Goal: Transaction & Acquisition: Purchase product/service

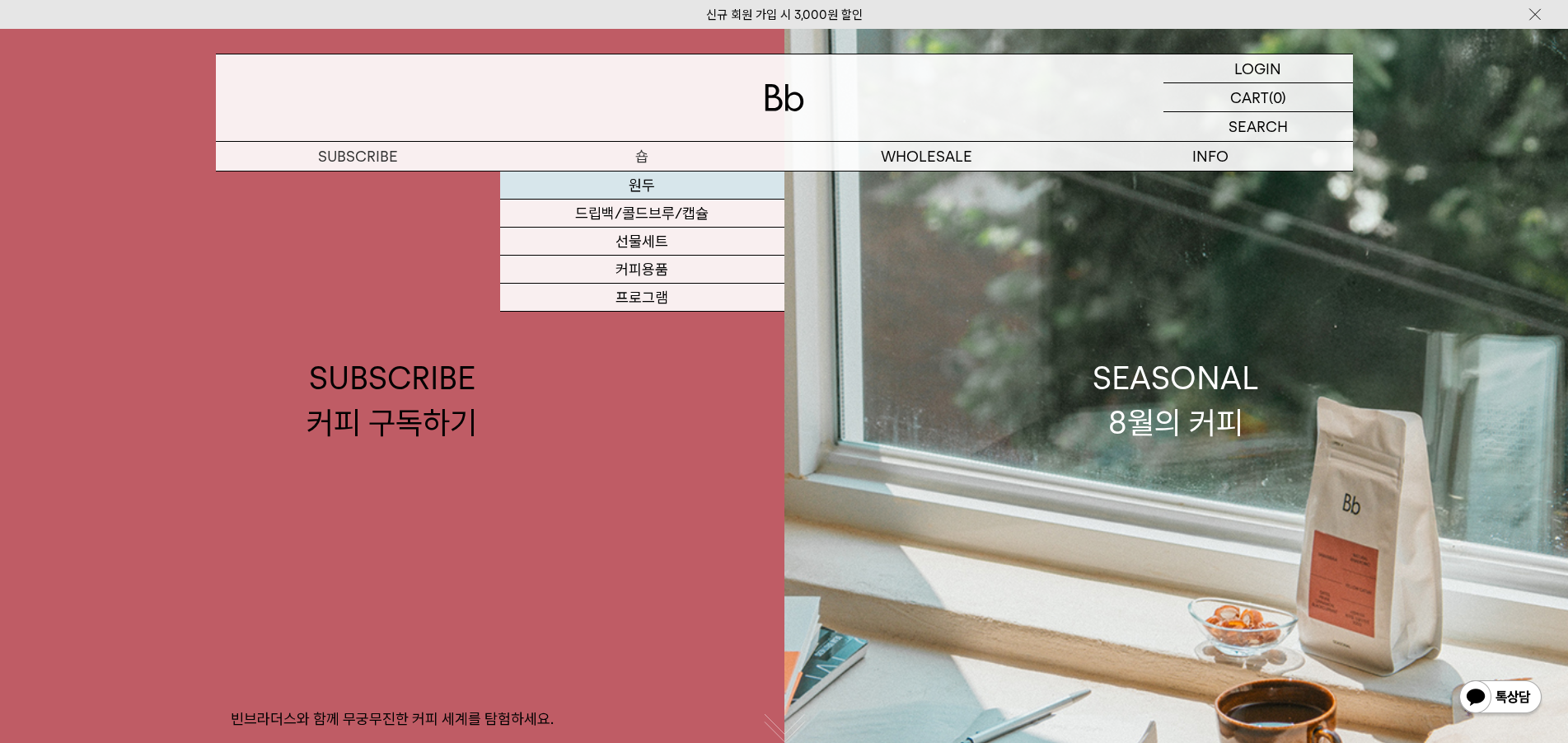
click at [622, 183] on link "원두" at bounding box center [643, 186] width 285 height 28
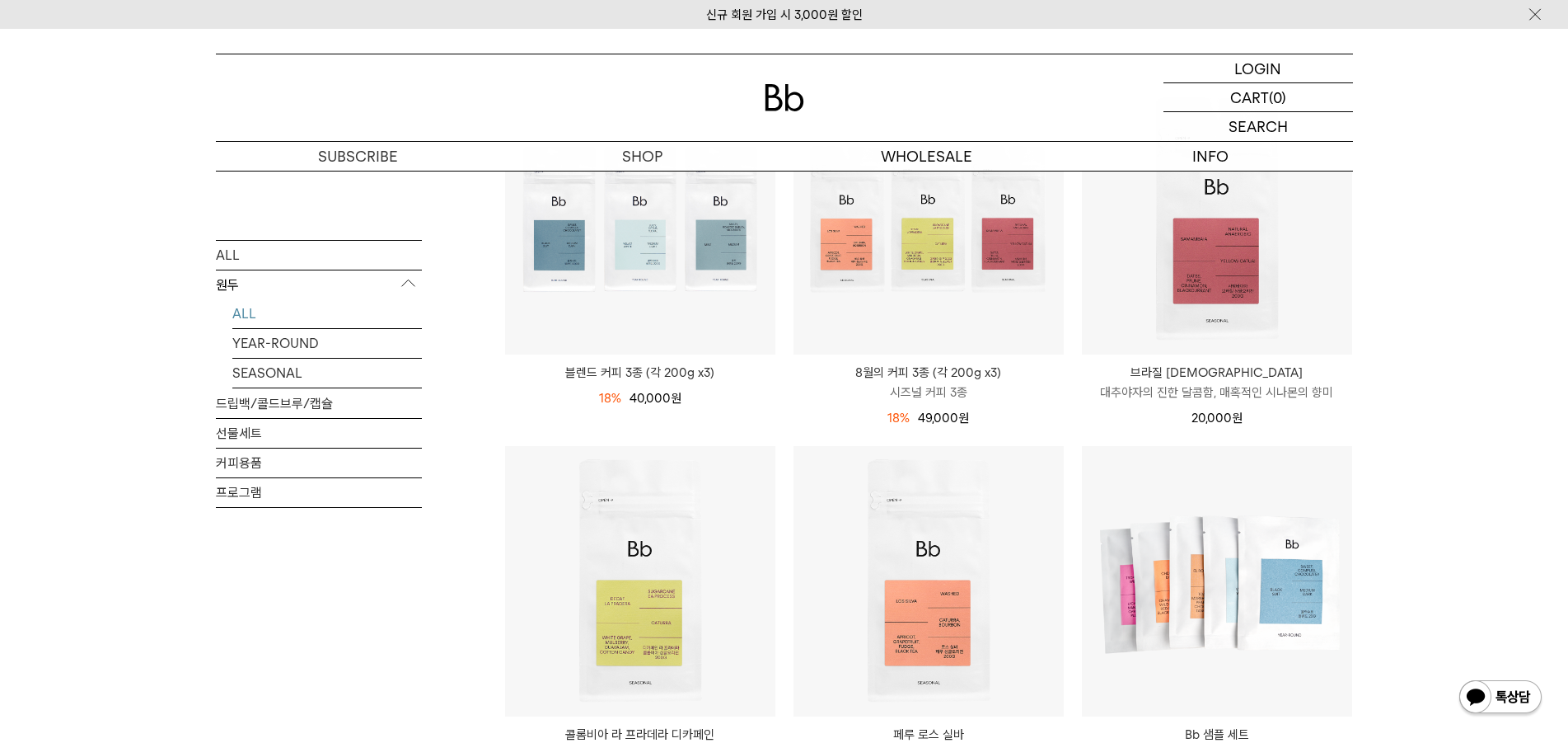
scroll to position [247, 0]
click at [265, 345] on link "YEAR-ROUND" at bounding box center [327, 342] width 189 height 28
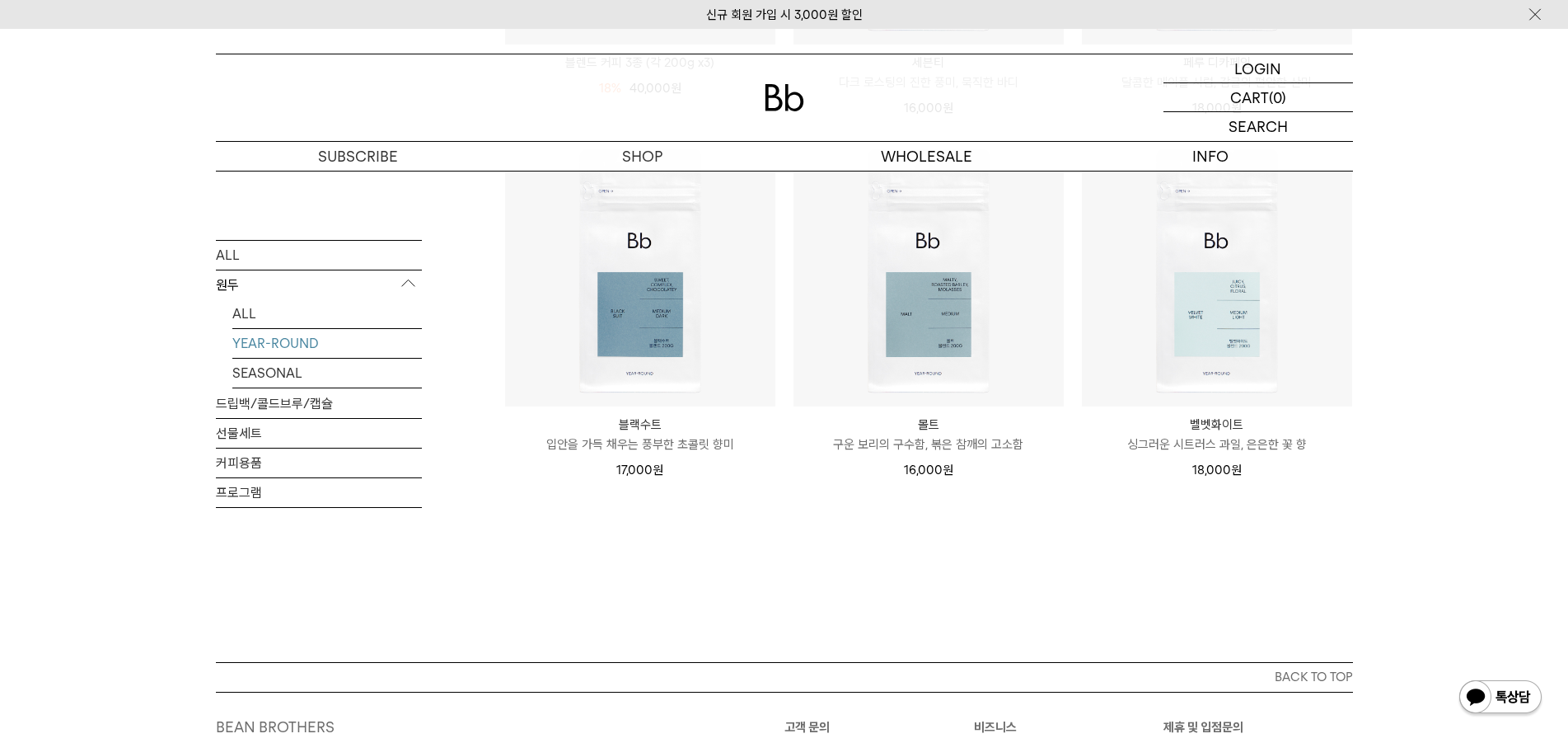
scroll to position [659, 0]
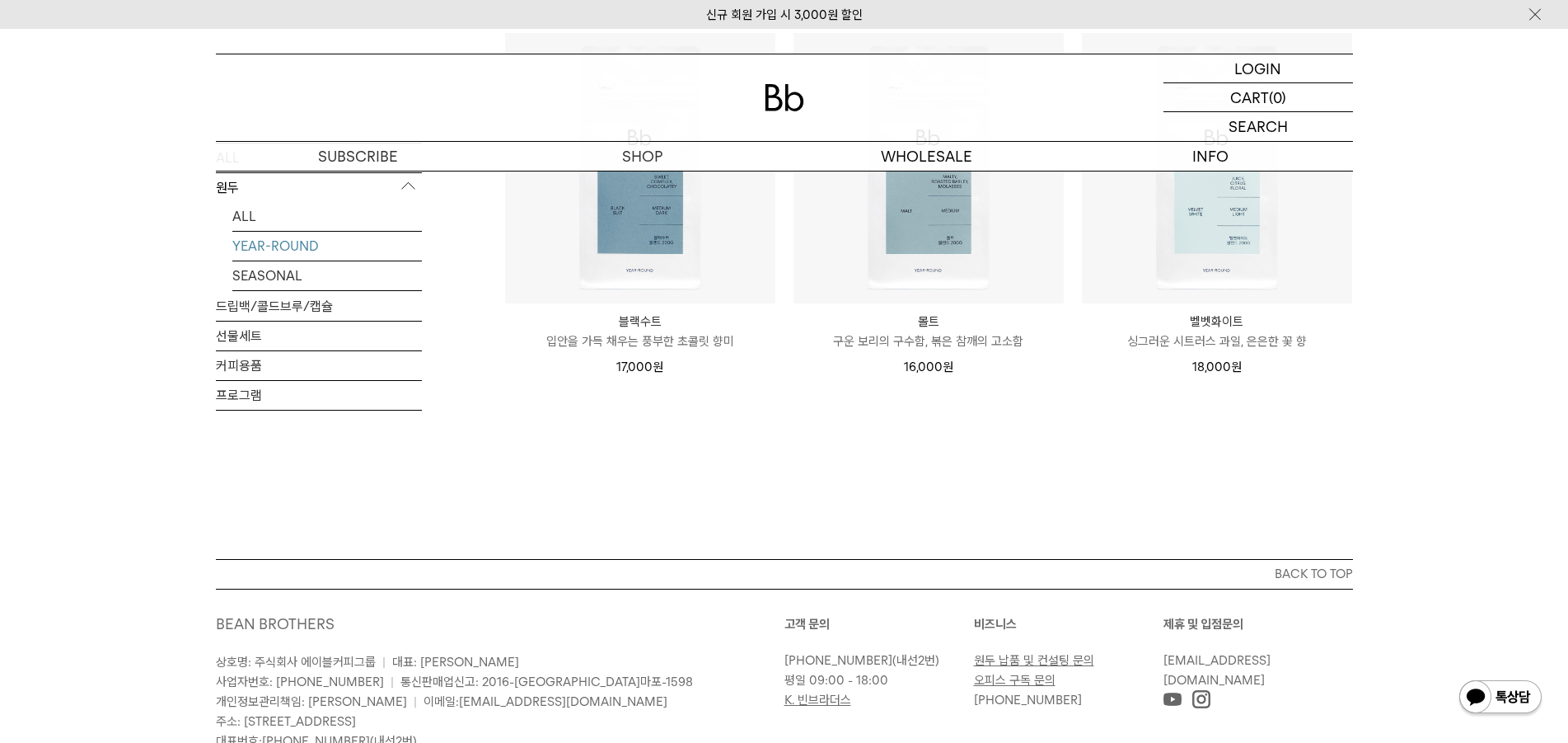
click at [632, 322] on p "블랙수트" at bounding box center [640, 321] width 270 height 20
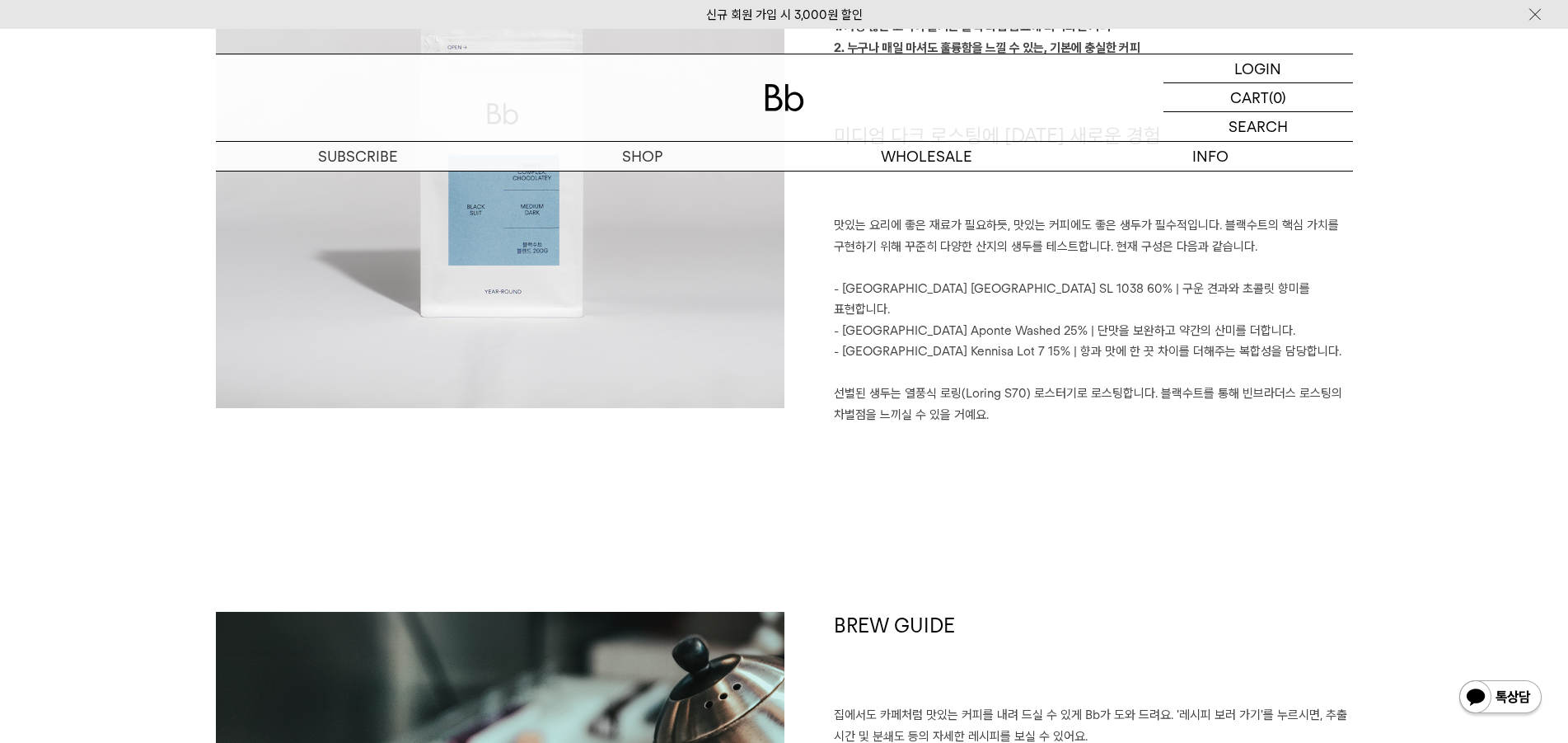
scroll to position [1484, 0]
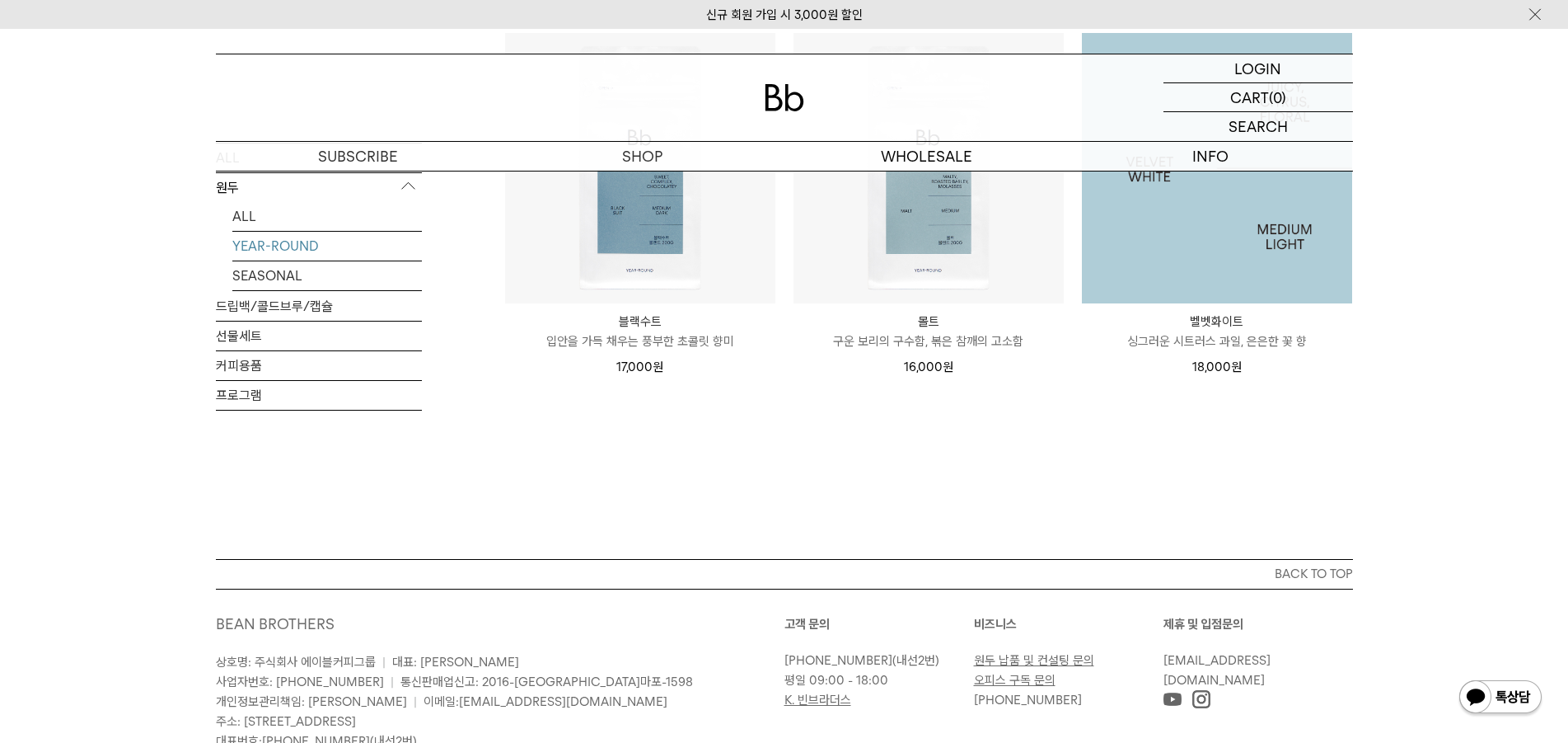
click at [1215, 256] on img at bounding box center [1217, 168] width 270 height 270
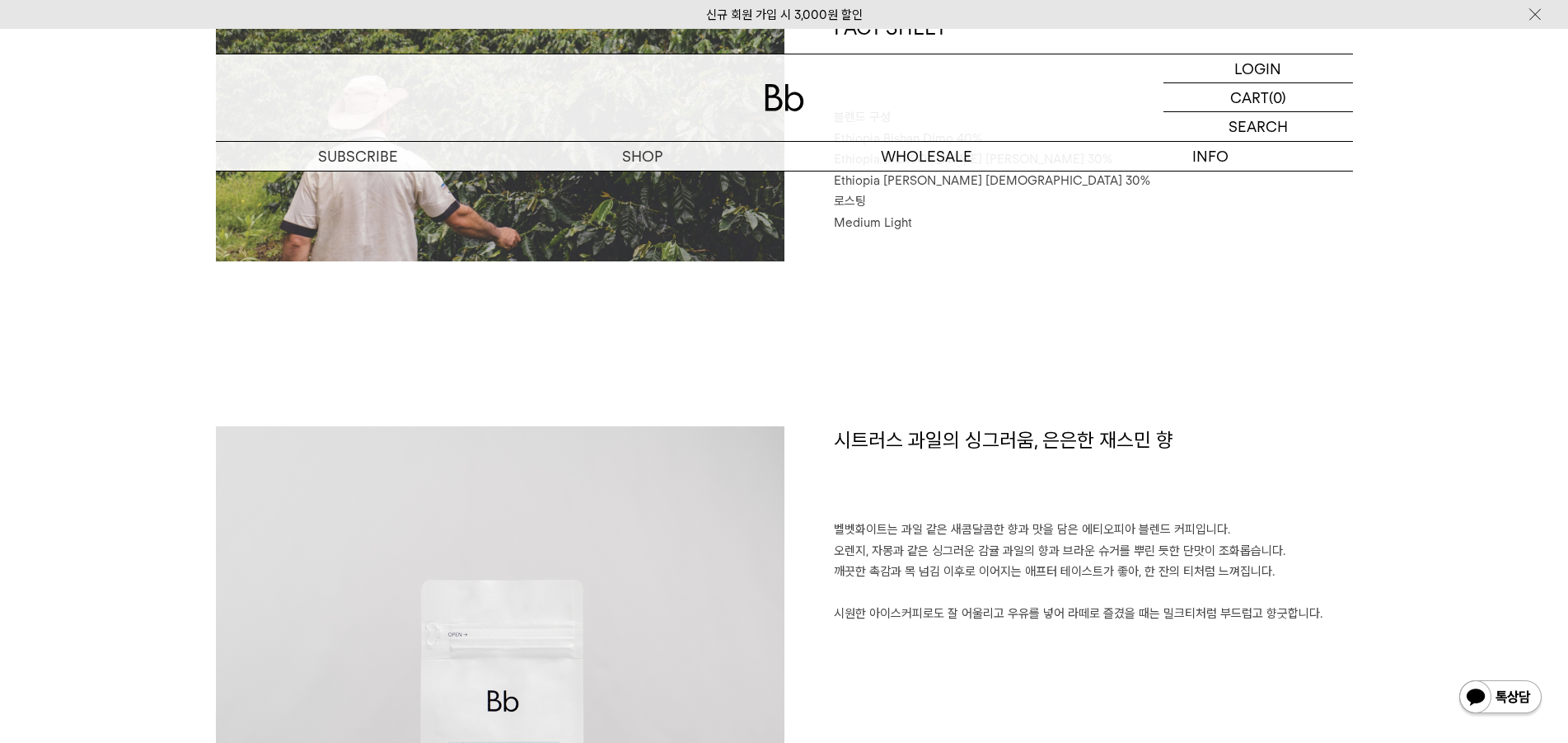
scroll to position [742, 0]
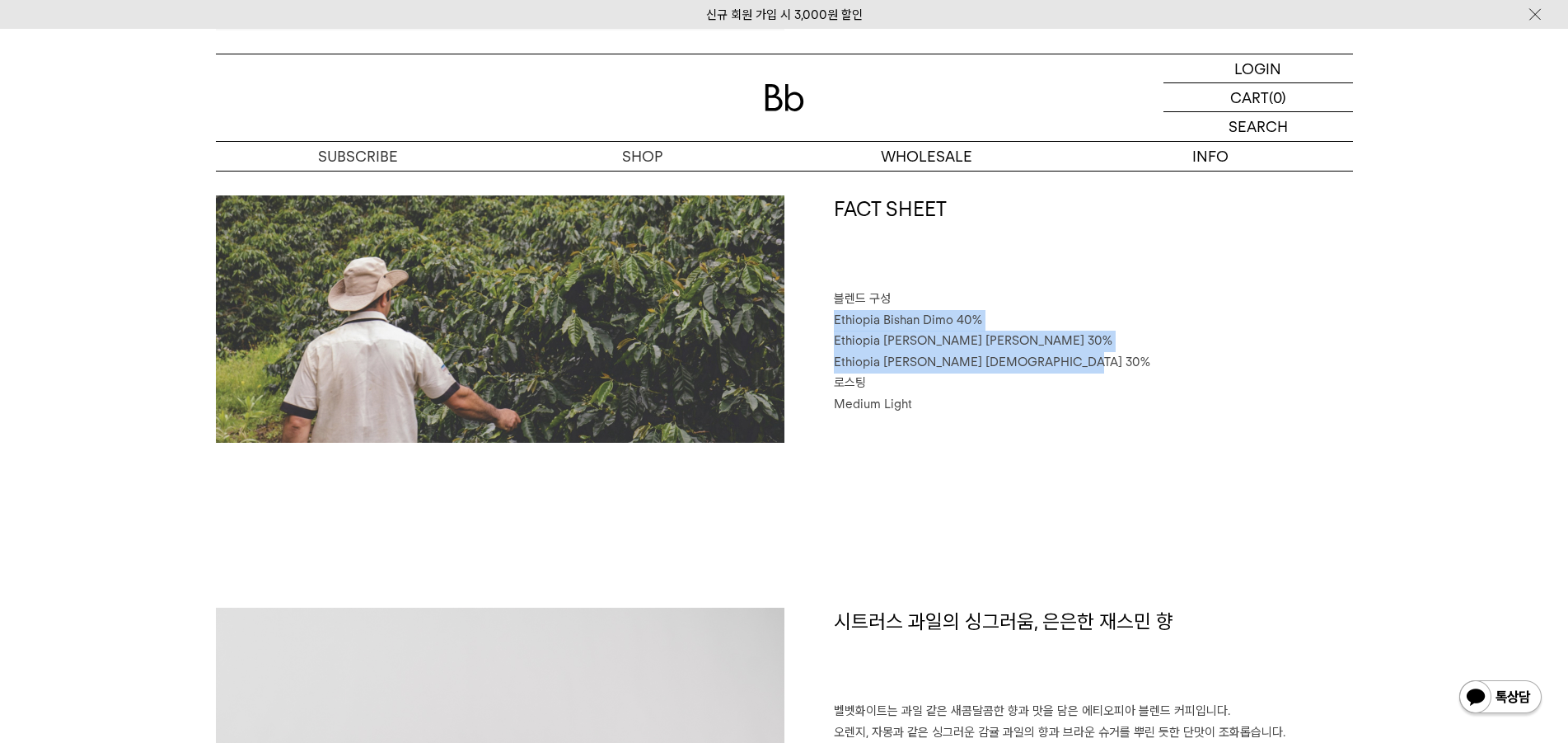
drag, startPoint x: 833, startPoint y: 326, endPoint x: 1050, endPoint y: 365, distance: 220.5
click at [1050, 365] on div "FACT SHEET 블렌드 구성 Ethiopia Bishan Dimo 40% Ethiopia Habtamu Yirgacheffe Danche …" at bounding box center [1069, 319] width 568 height 247
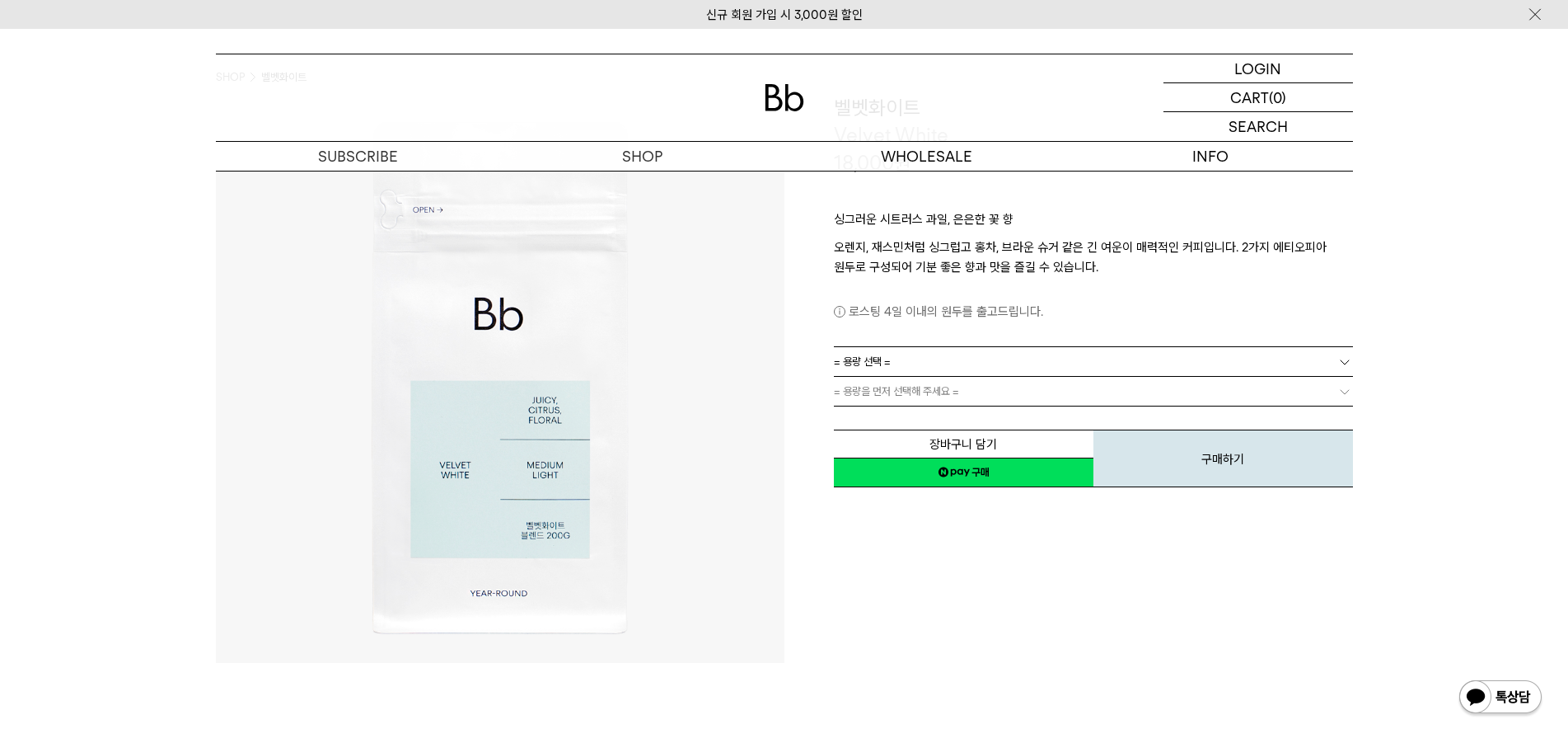
scroll to position [0, 0]
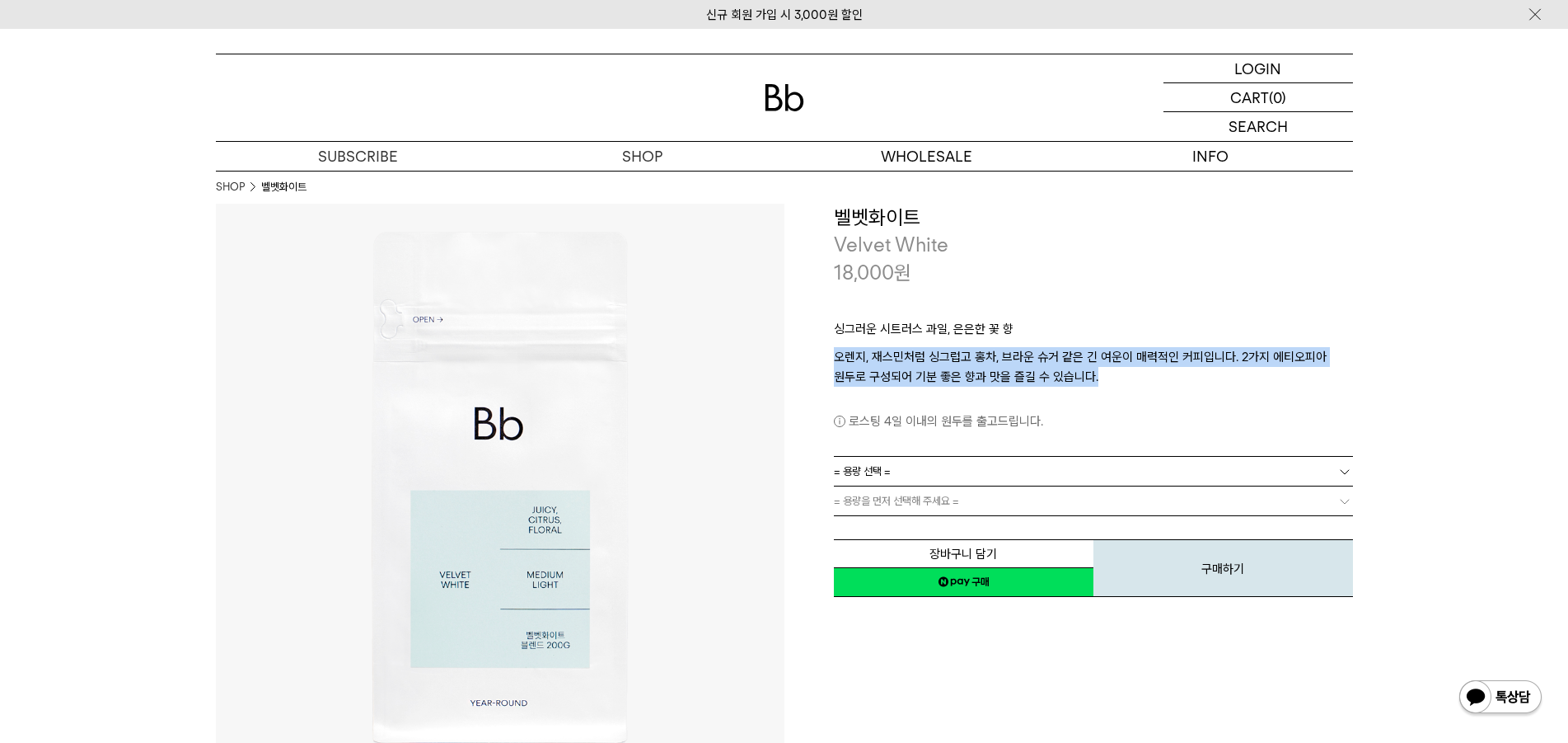
drag, startPoint x: 831, startPoint y: 360, endPoint x: 1106, endPoint y: 385, distance: 276.1
click at [1106, 385] on div "**********" at bounding box center [1069, 401] width 568 height 396
click at [1106, 385] on p "오렌지, 재스민처럼 싱그럽고 홍차, 브라운 슈거 같은 긴 여운이 매력적인 커피입니다. 2가지 에티오피아 원두로 구성되어 기분 좋은 향과 맛을 …" at bounding box center [1093, 366] width 520 height 39
drag, startPoint x: 1106, startPoint y: 380, endPoint x: 827, endPoint y: 326, distance: 284.2
click at [827, 326] on div "**********" at bounding box center [1069, 401] width 568 height 396
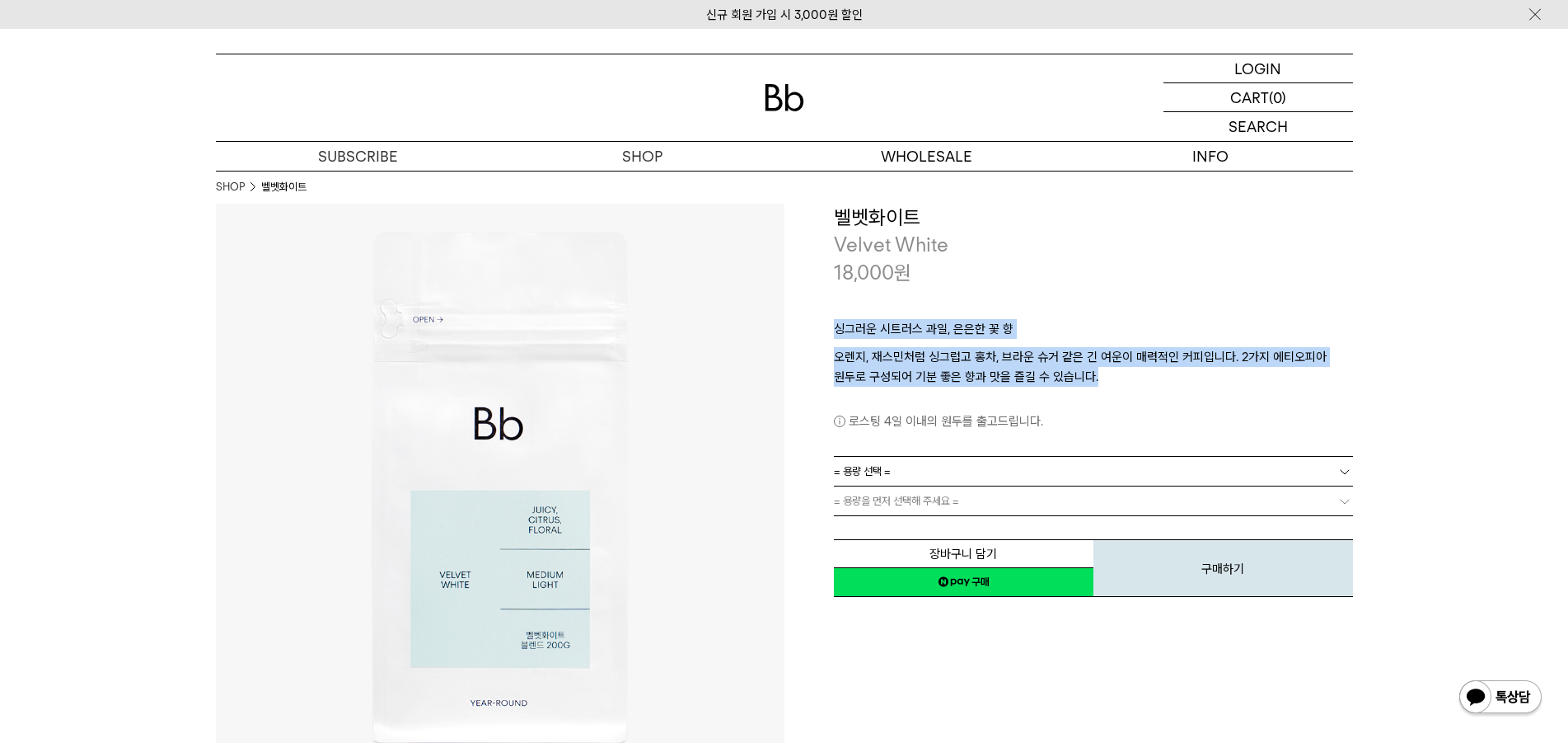
click at [712, 332] on img at bounding box center [499, 488] width 568 height 569
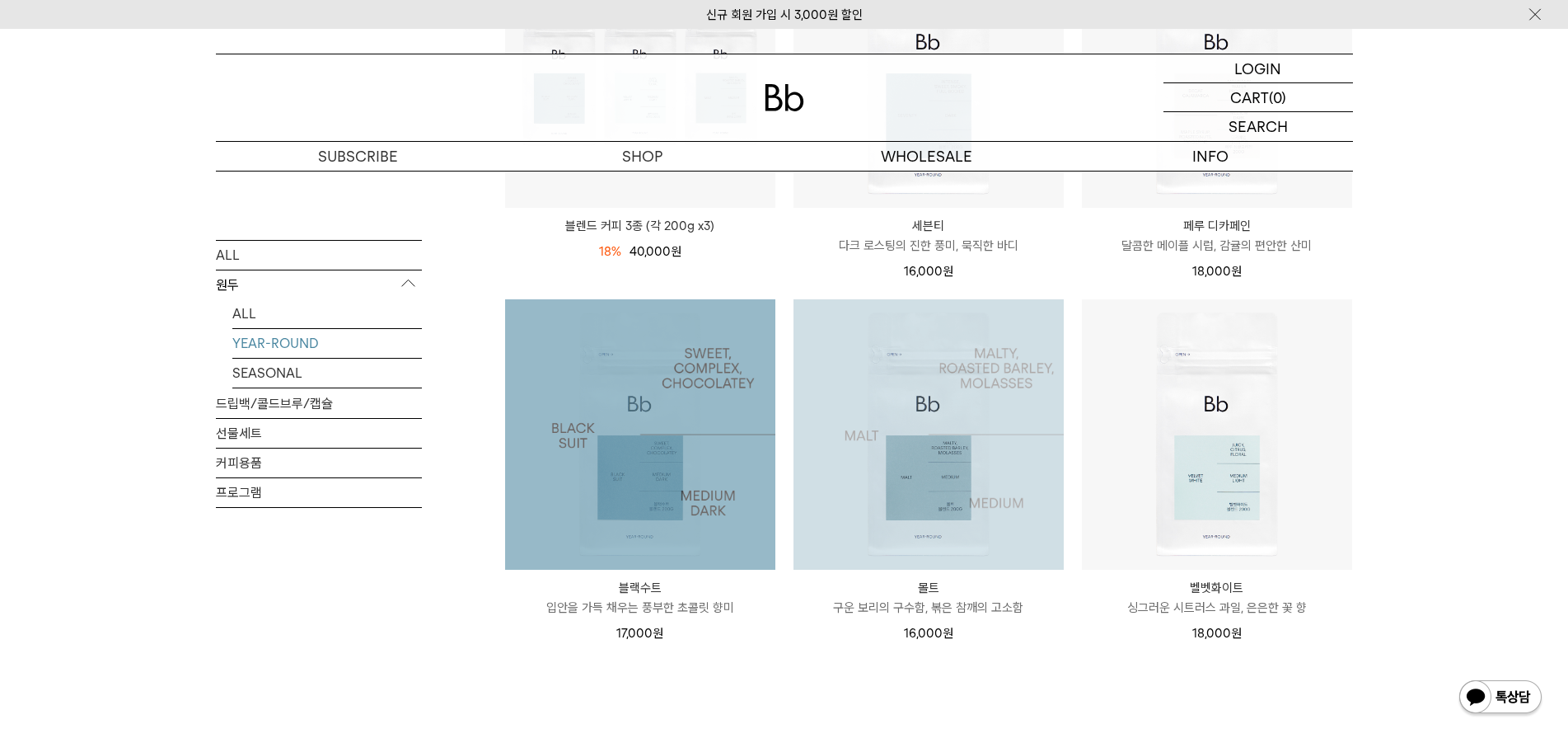
scroll to position [412, 0]
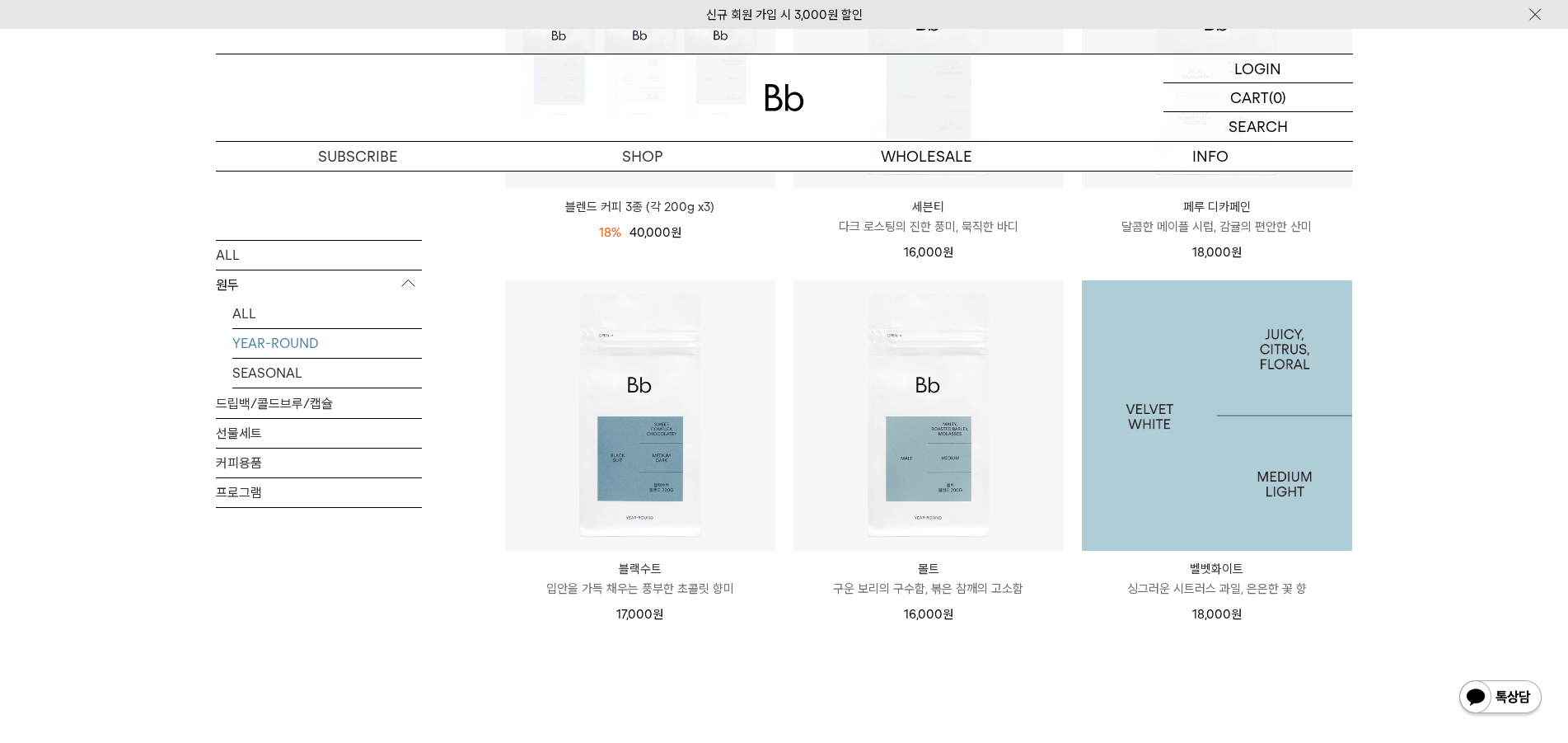
click at [1260, 470] on img at bounding box center [1217, 415] width 270 height 270
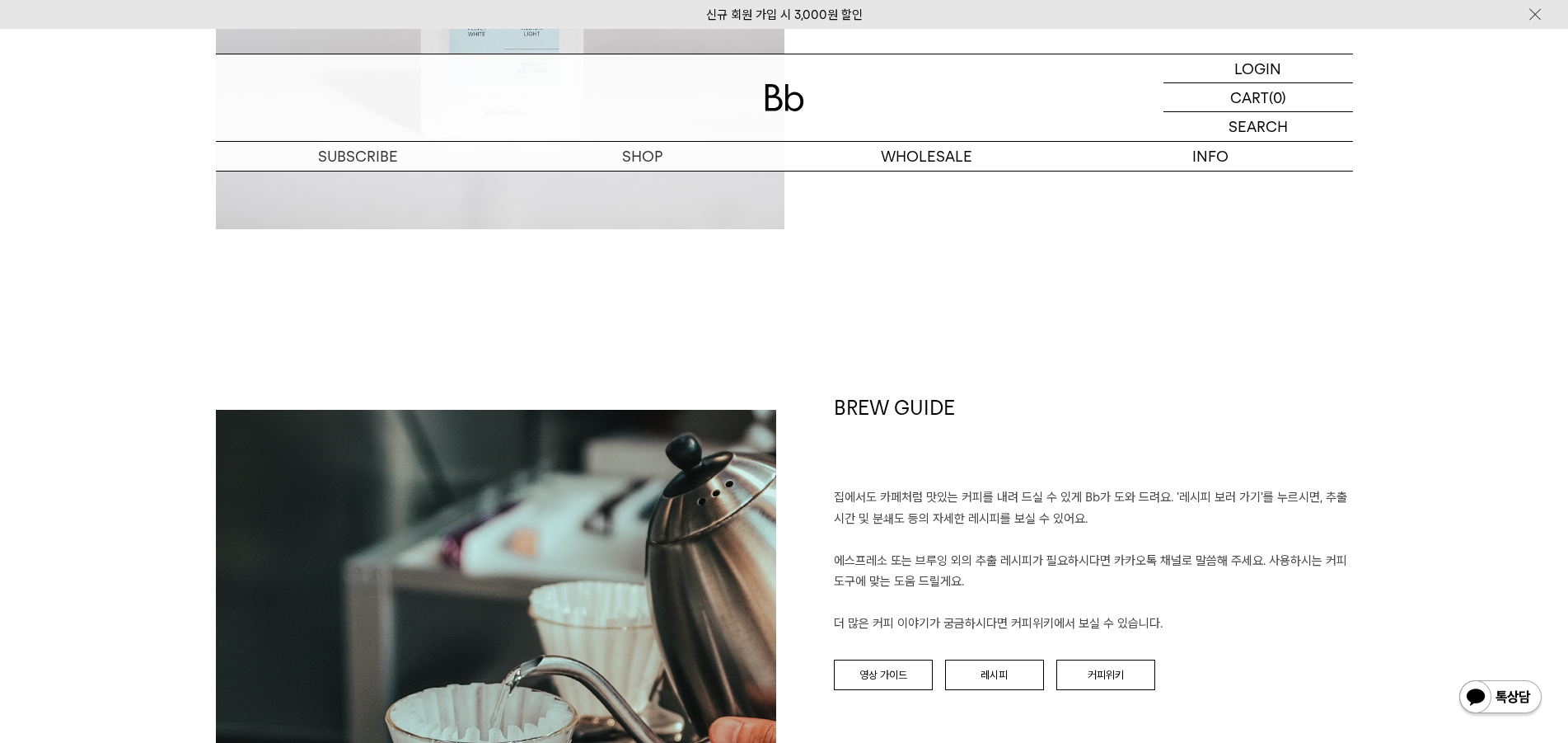
scroll to position [1897, 0]
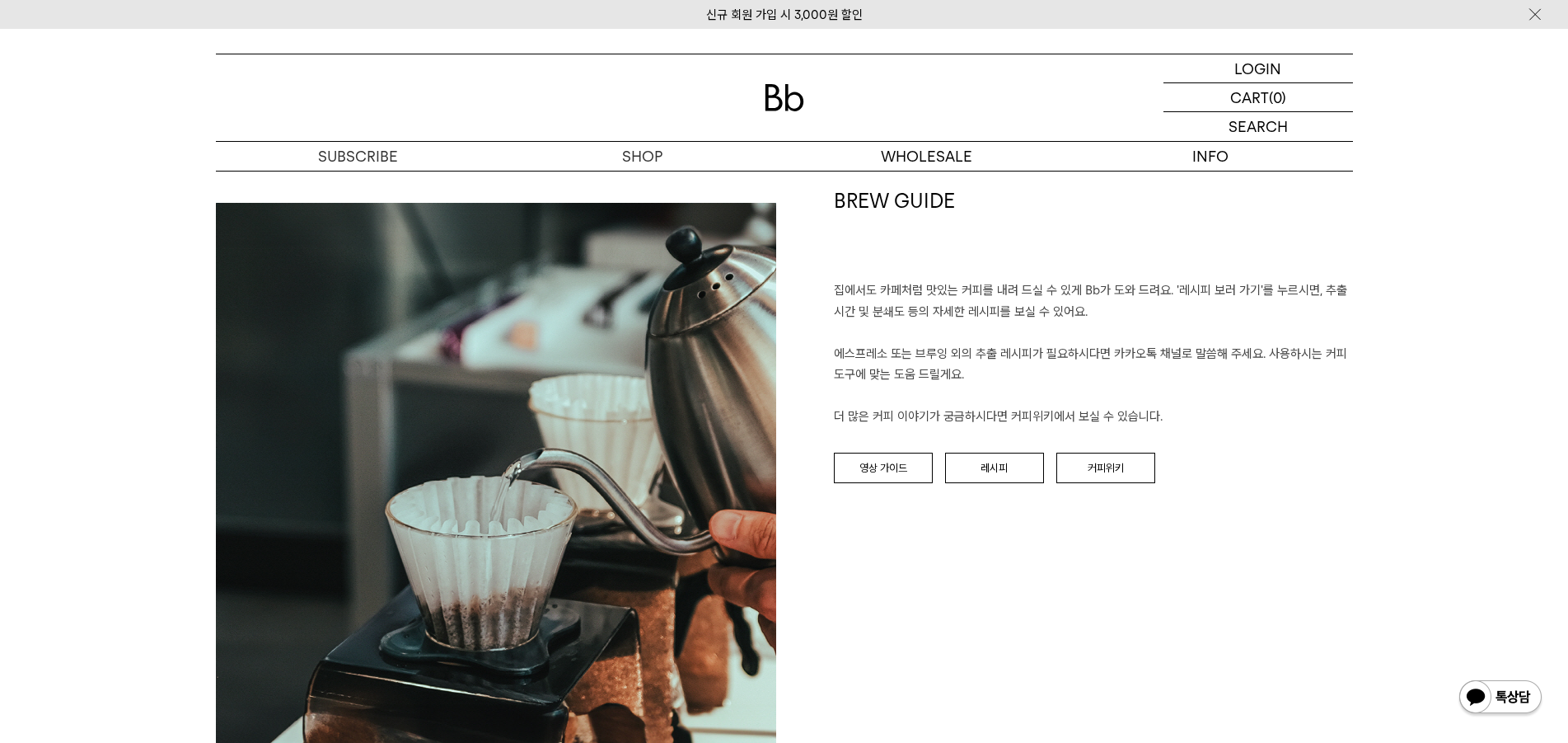
drag, startPoint x: 828, startPoint y: 283, endPoint x: 1178, endPoint y: 421, distance: 376.2
click at [1178, 421] on div "BREW GUIDE 집에서도 카페처럼 맛있는 커피를 내려 드실 ﻿수 있게 Bb가 도와 드려요. '레시피 보러 가기'를 누르시면, 추출 시간 및…" at bounding box center [1069, 475] width 568 height 576
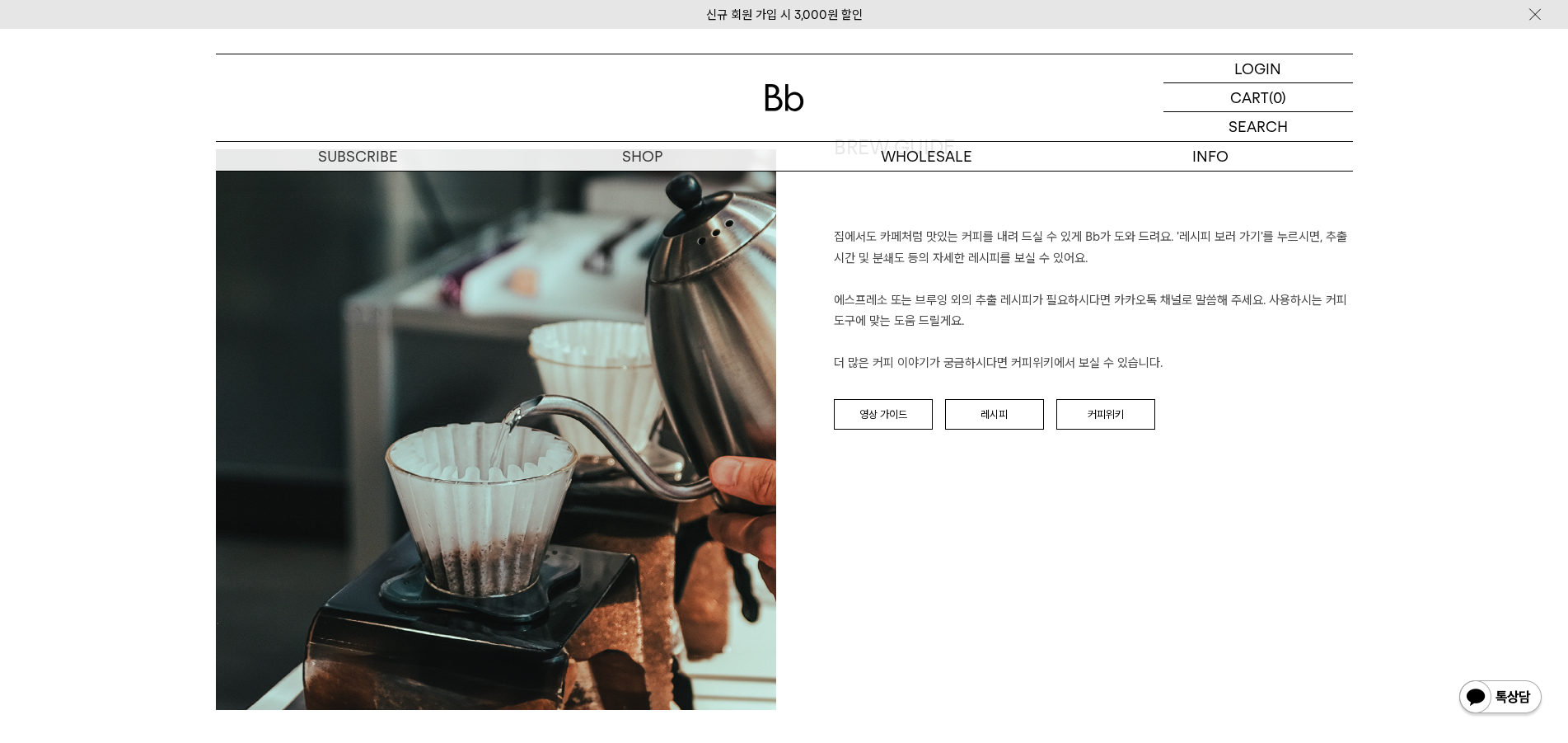
scroll to position [1978, 0]
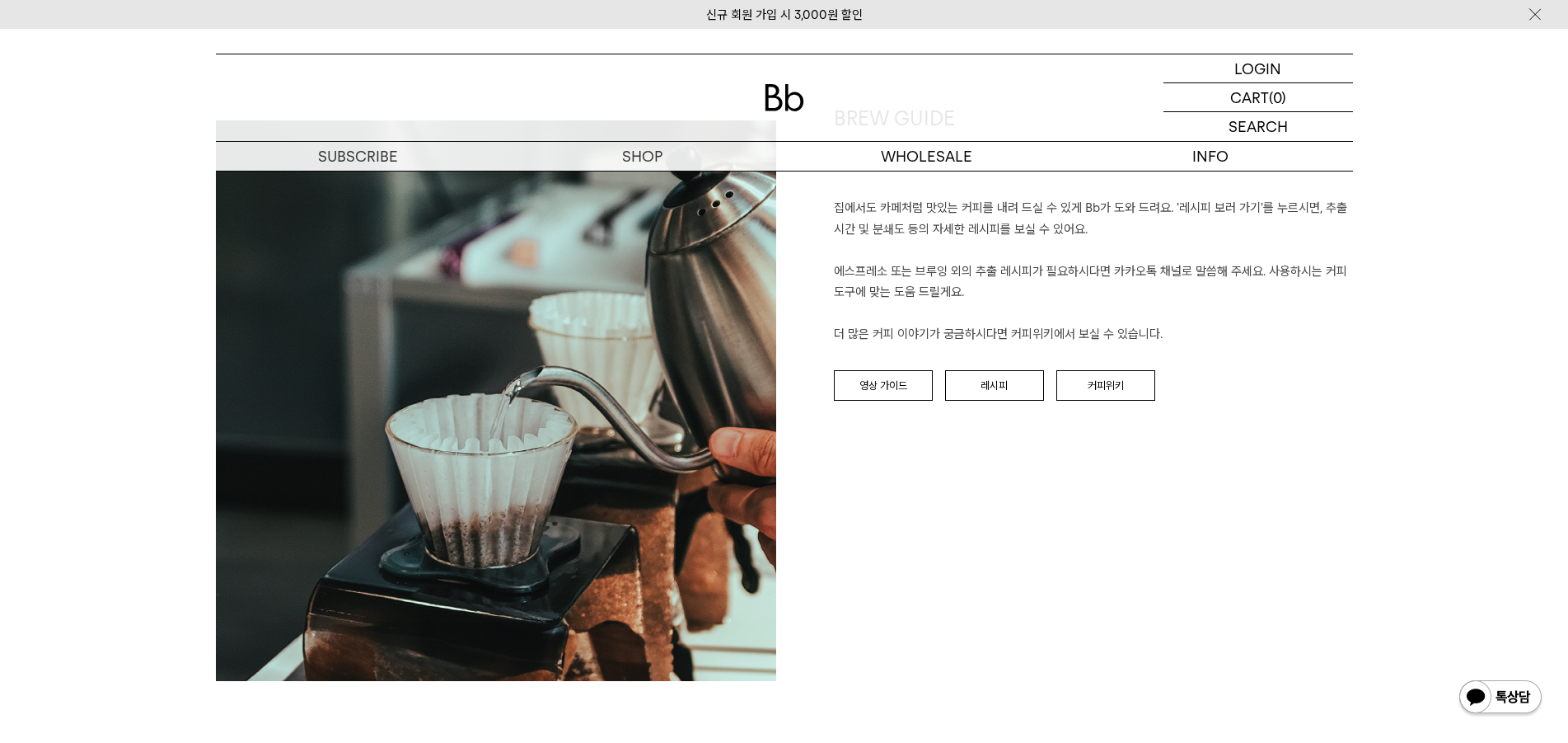
click at [1015, 401] on div "BREW GUIDE 집에서도 카페처럼 맛있는 커피를 내려 드실 ﻿수 있게 Bb가 도와 드려요. '레시피 보러 가기'를 누르시면, 추출 시간 및…" at bounding box center [1069, 392] width 568 height 576
click at [1013, 387] on link "레시피" at bounding box center [995, 386] width 99 height 31
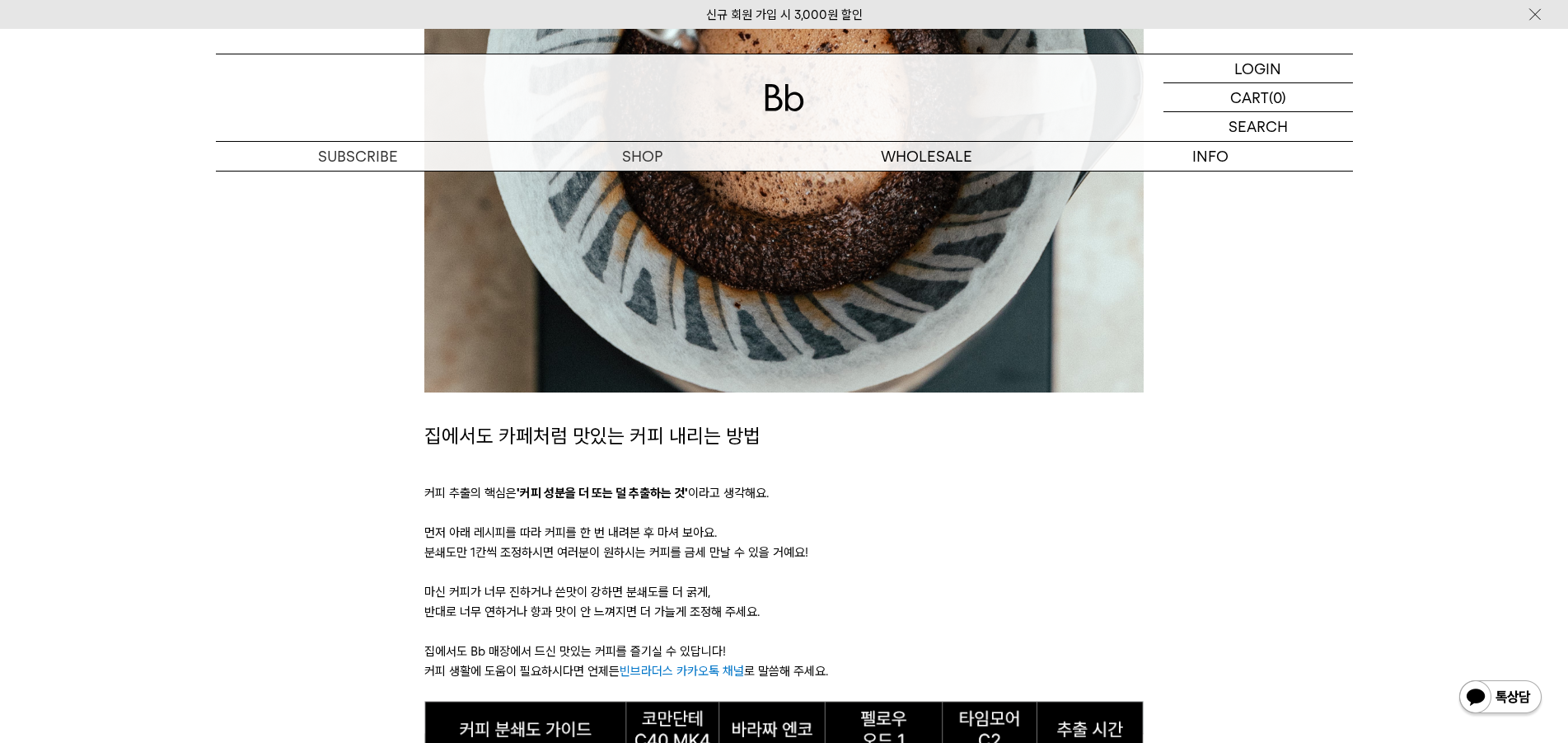
scroll to position [825, 0]
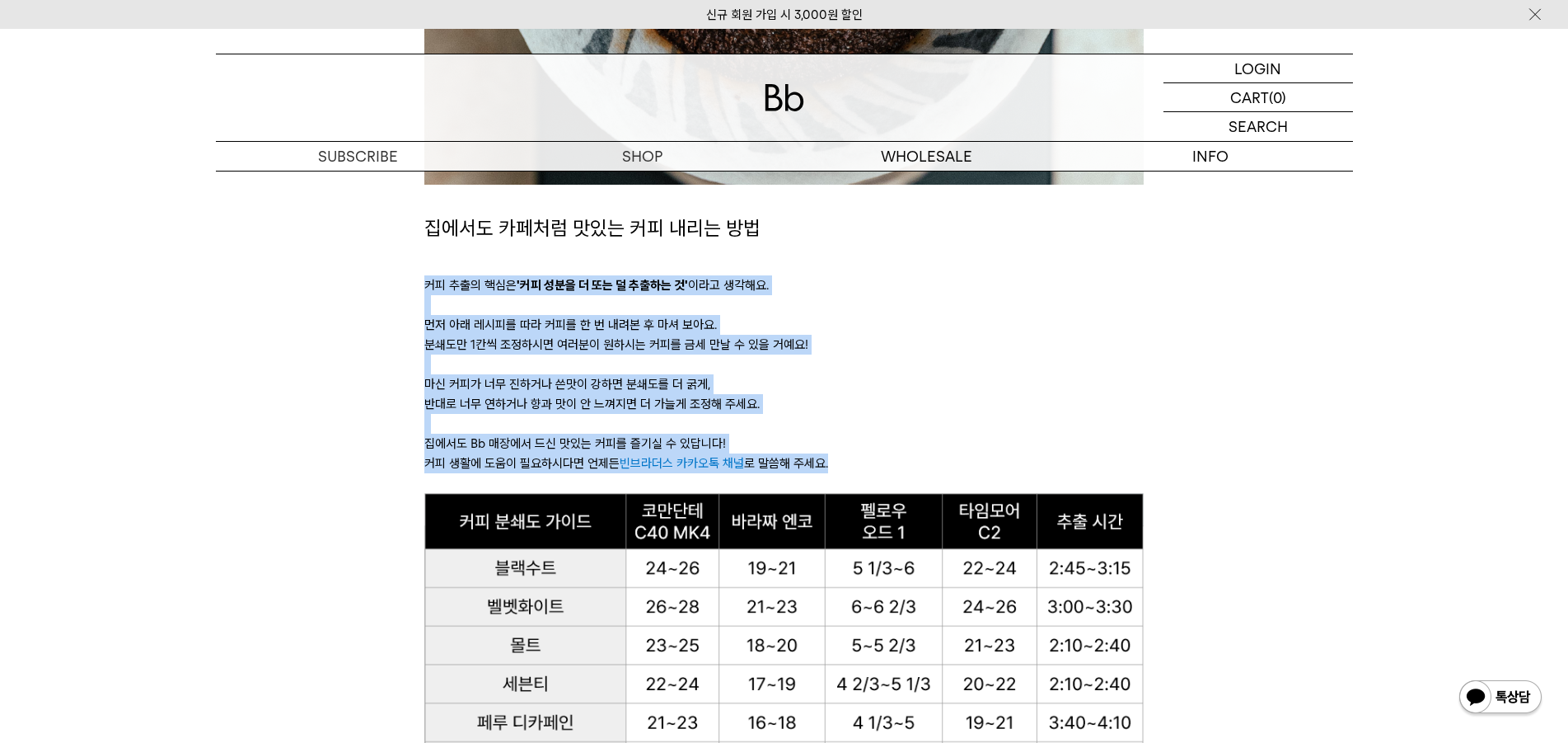
drag, startPoint x: 377, startPoint y: 281, endPoint x: 839, endPoint y: 471, distance: 499.5
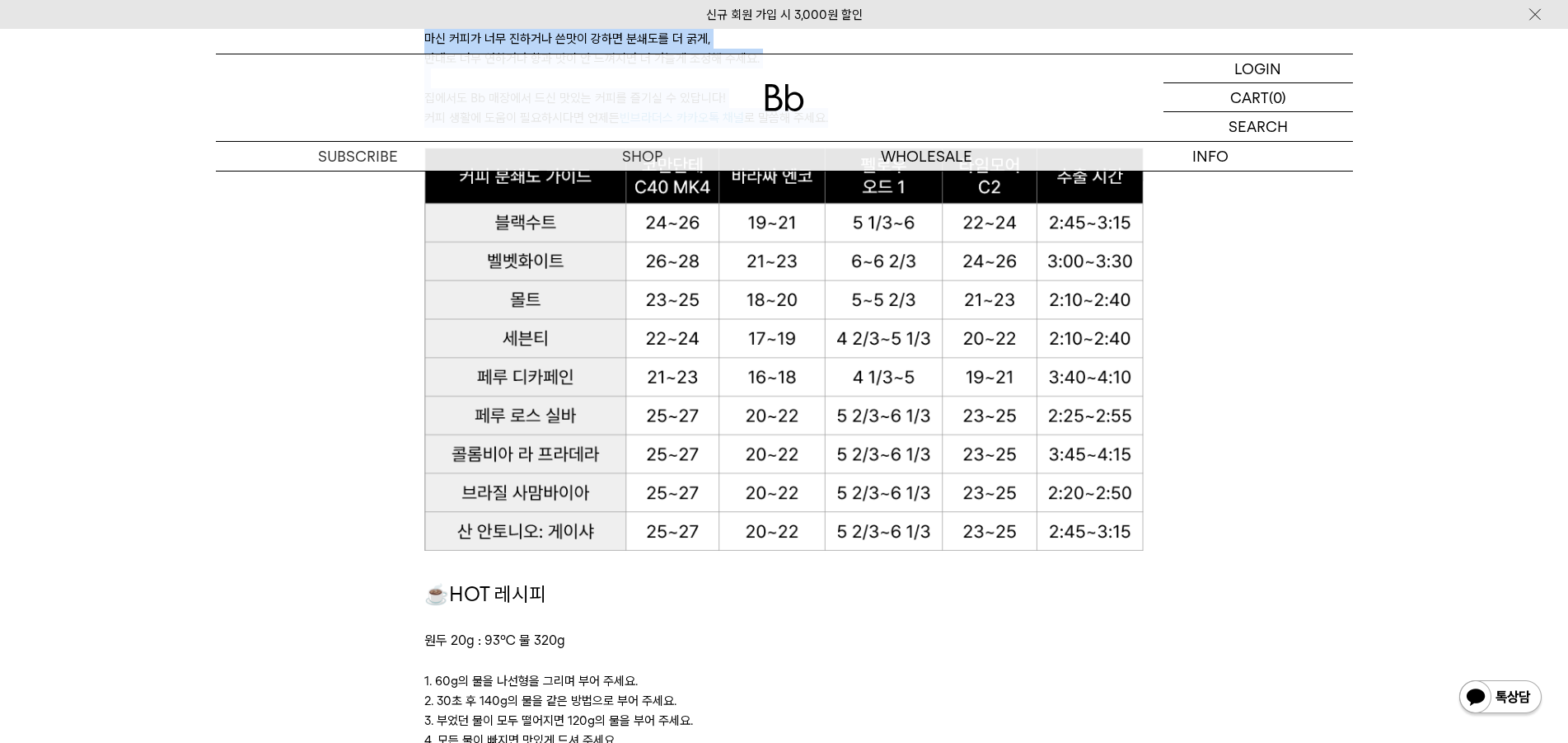
scroll to position [989, 0]
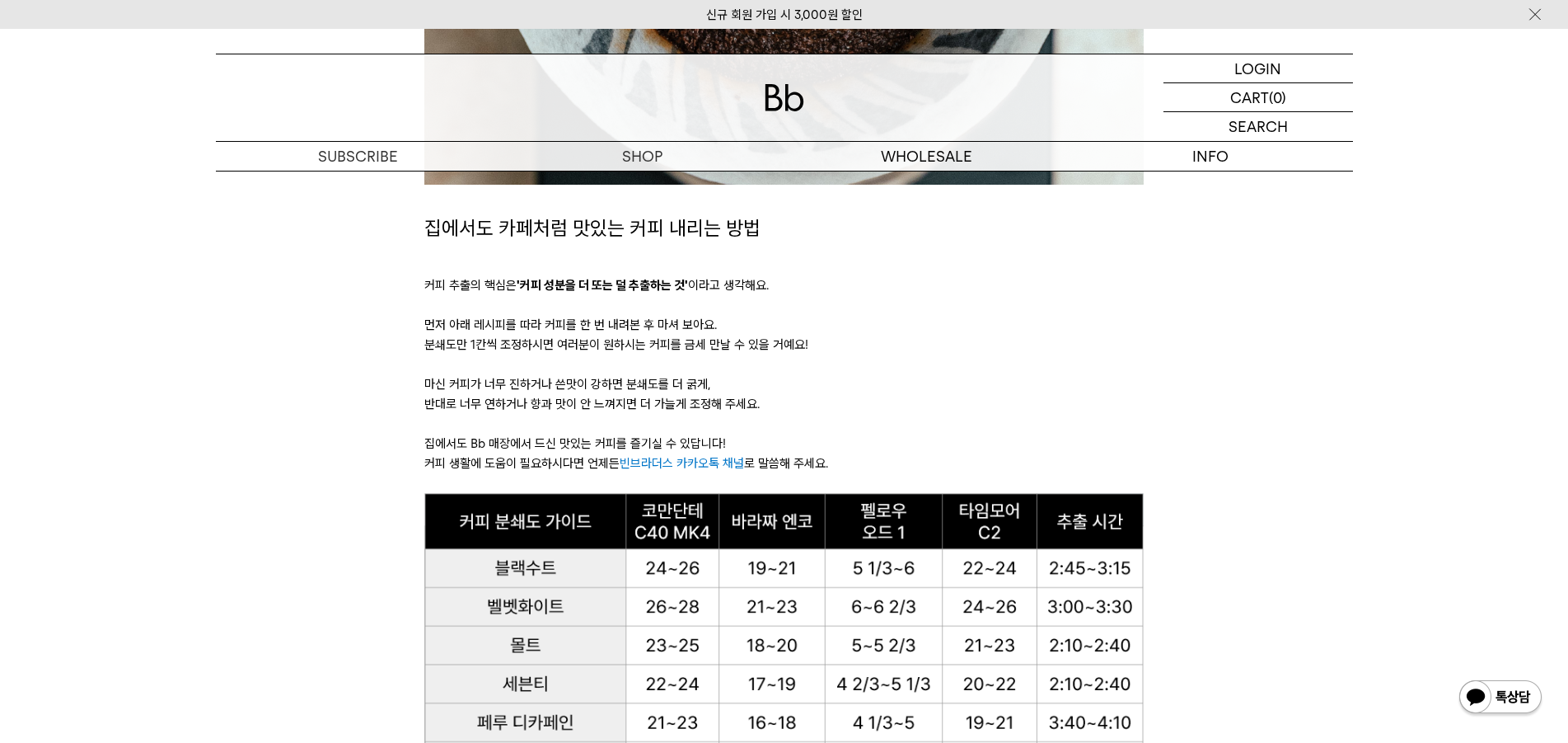
click at [1043, 473] on p at bounding box center [784, 483] width 720 height 20
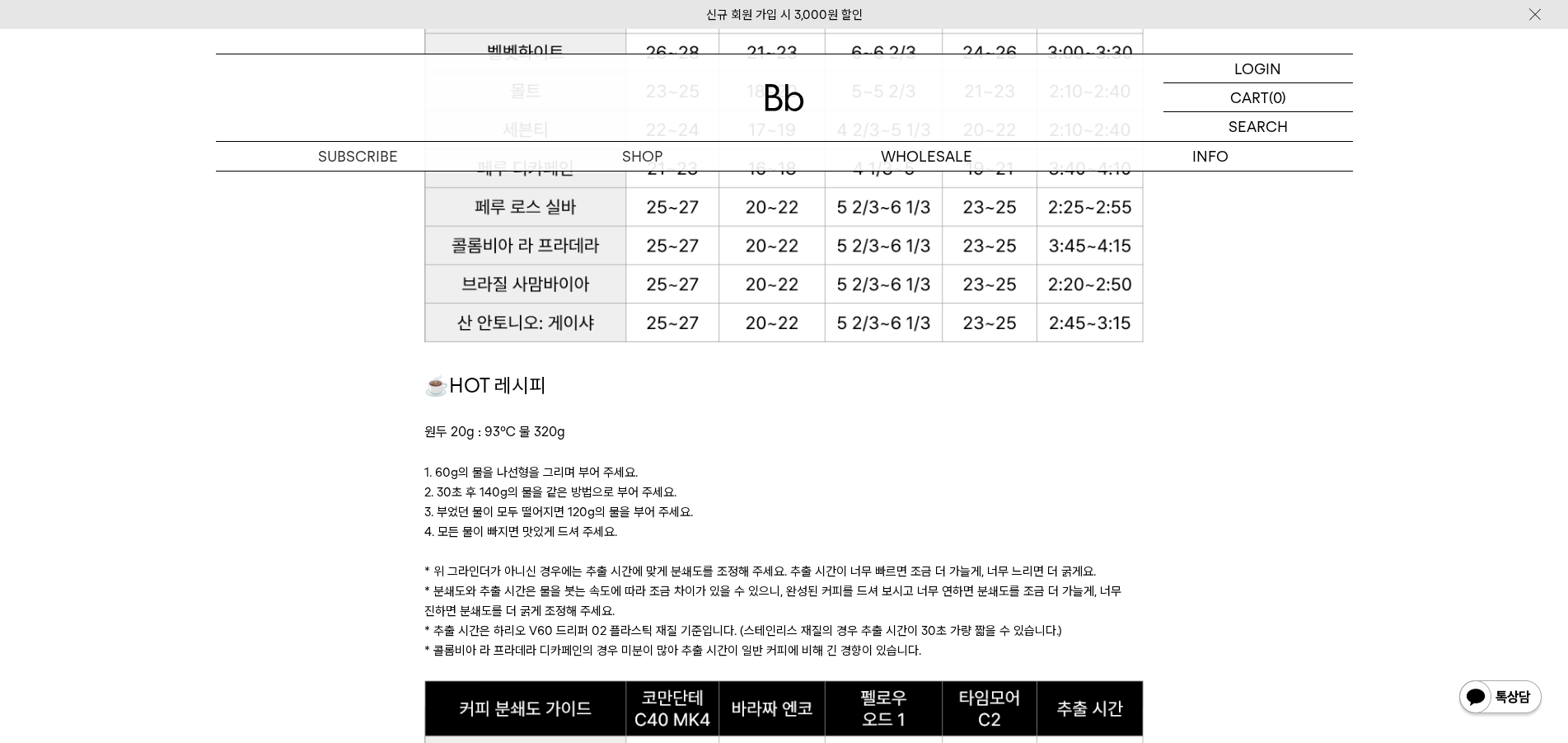
scroll to position [1407, 0]
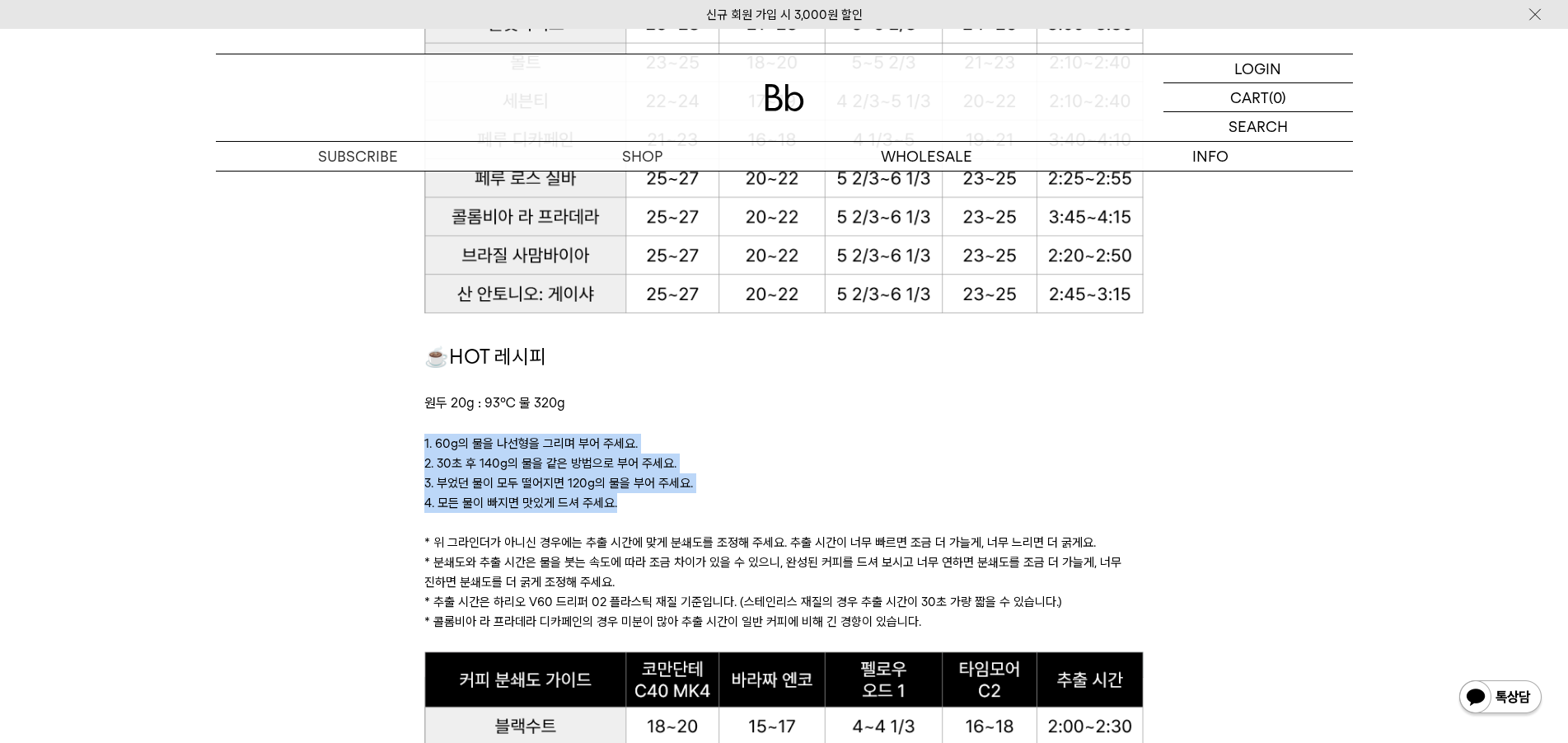
drag, startPoint x: 415, startPoint y: 446, endPoint x: 684, endPoint y: 497, distance: 273.8
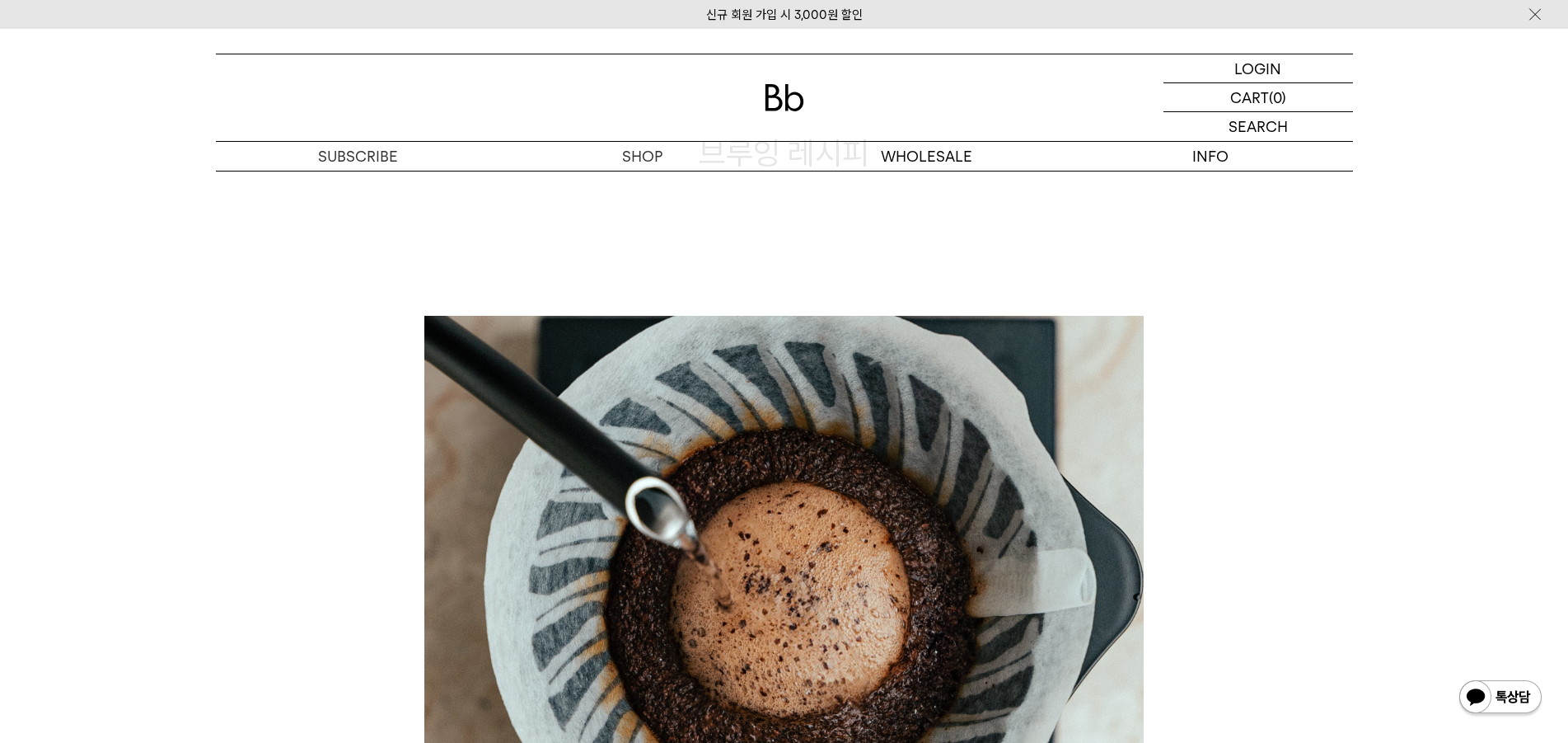
scroll to position [0, 0]
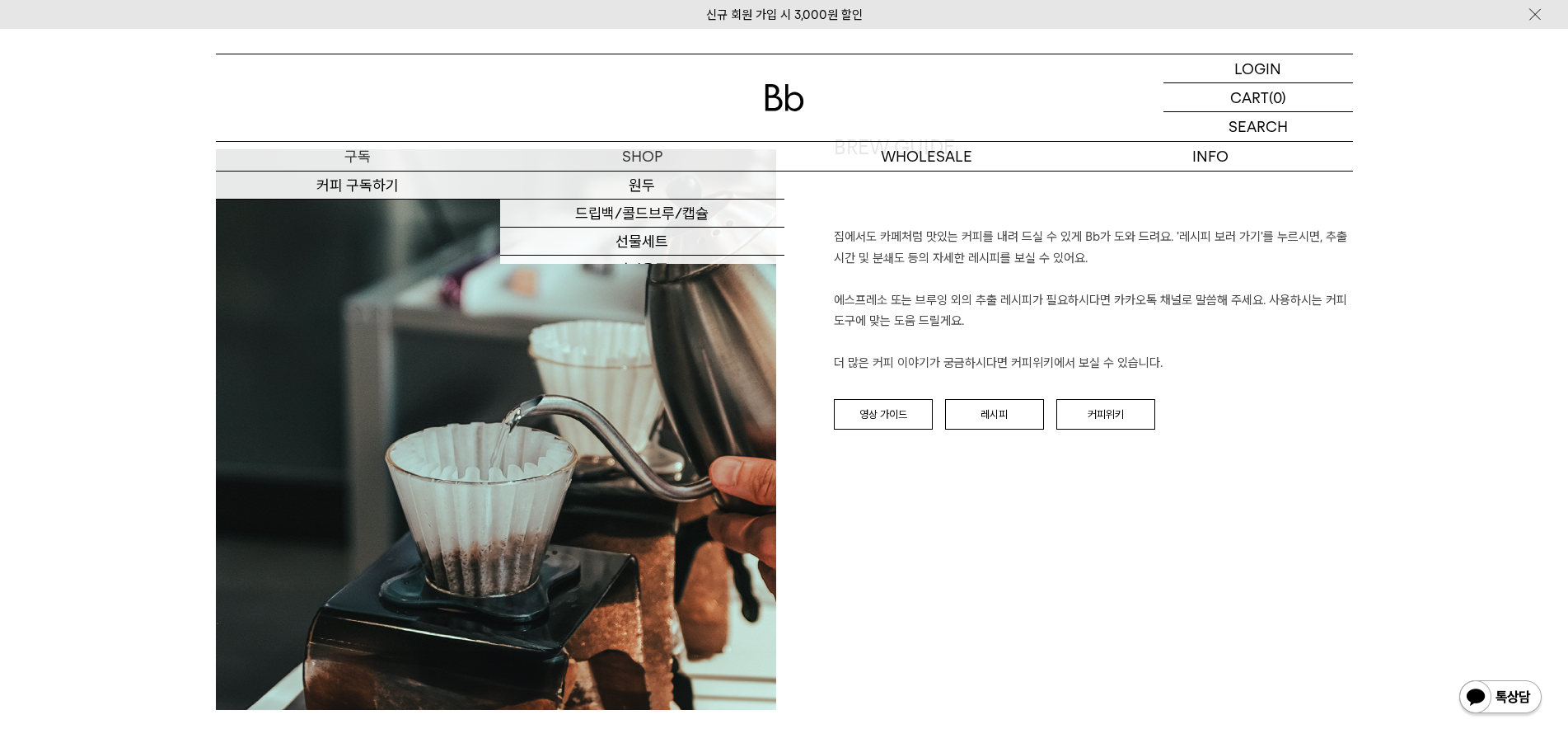
scroll to position [1978, 0]
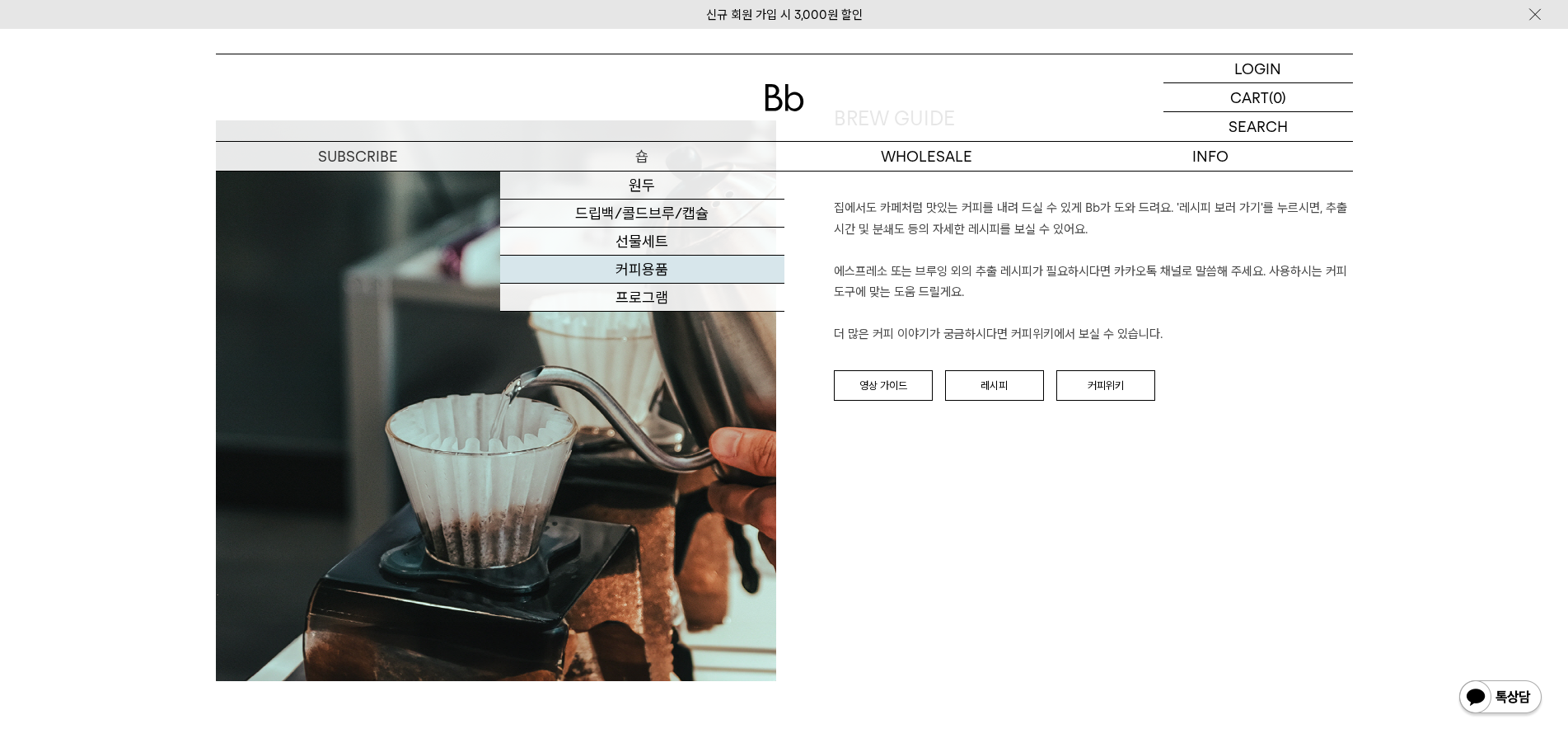
click at [647, 265] on link "커피용품" at bounding box center [643, 269] width 285 height 28
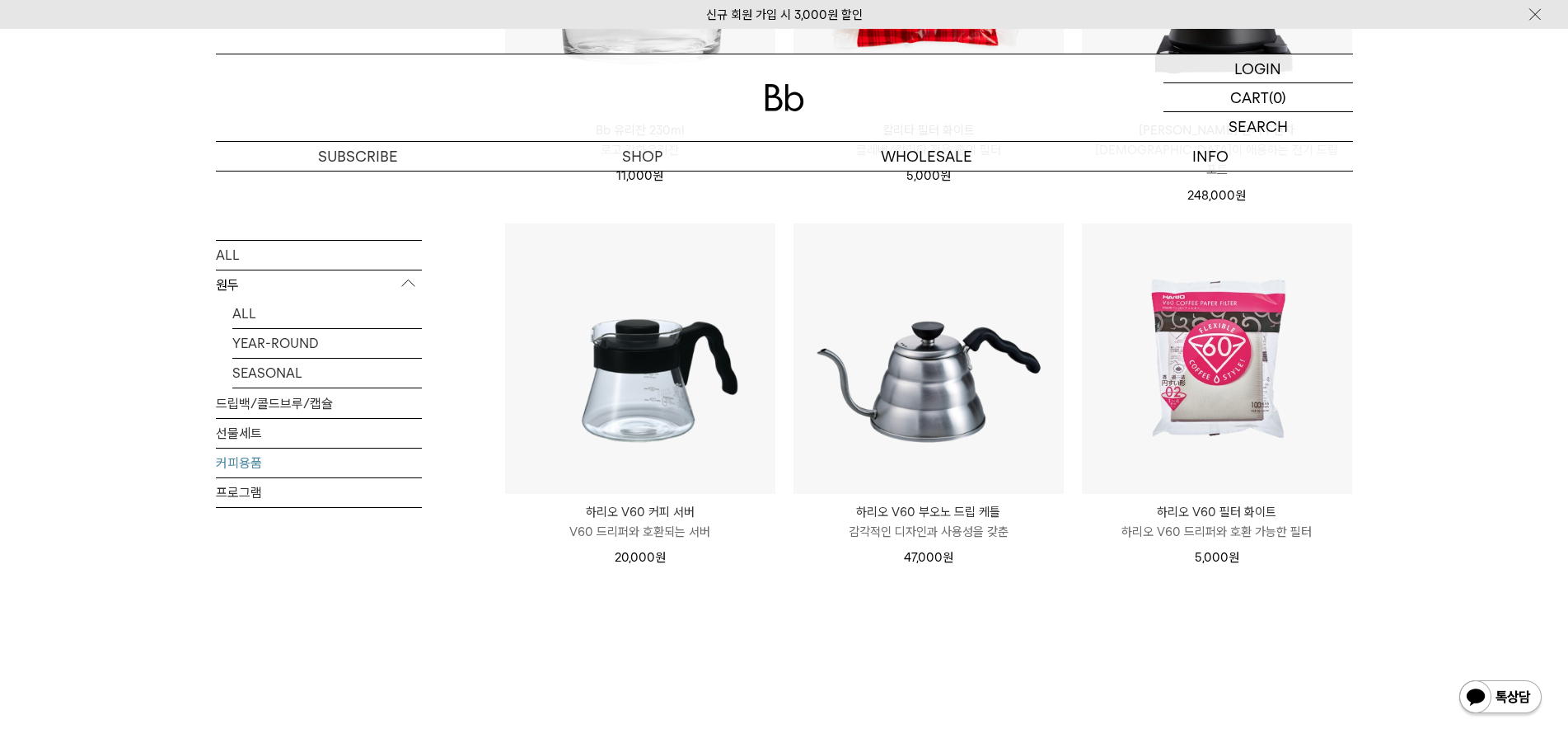
scroll to position [460, 0]
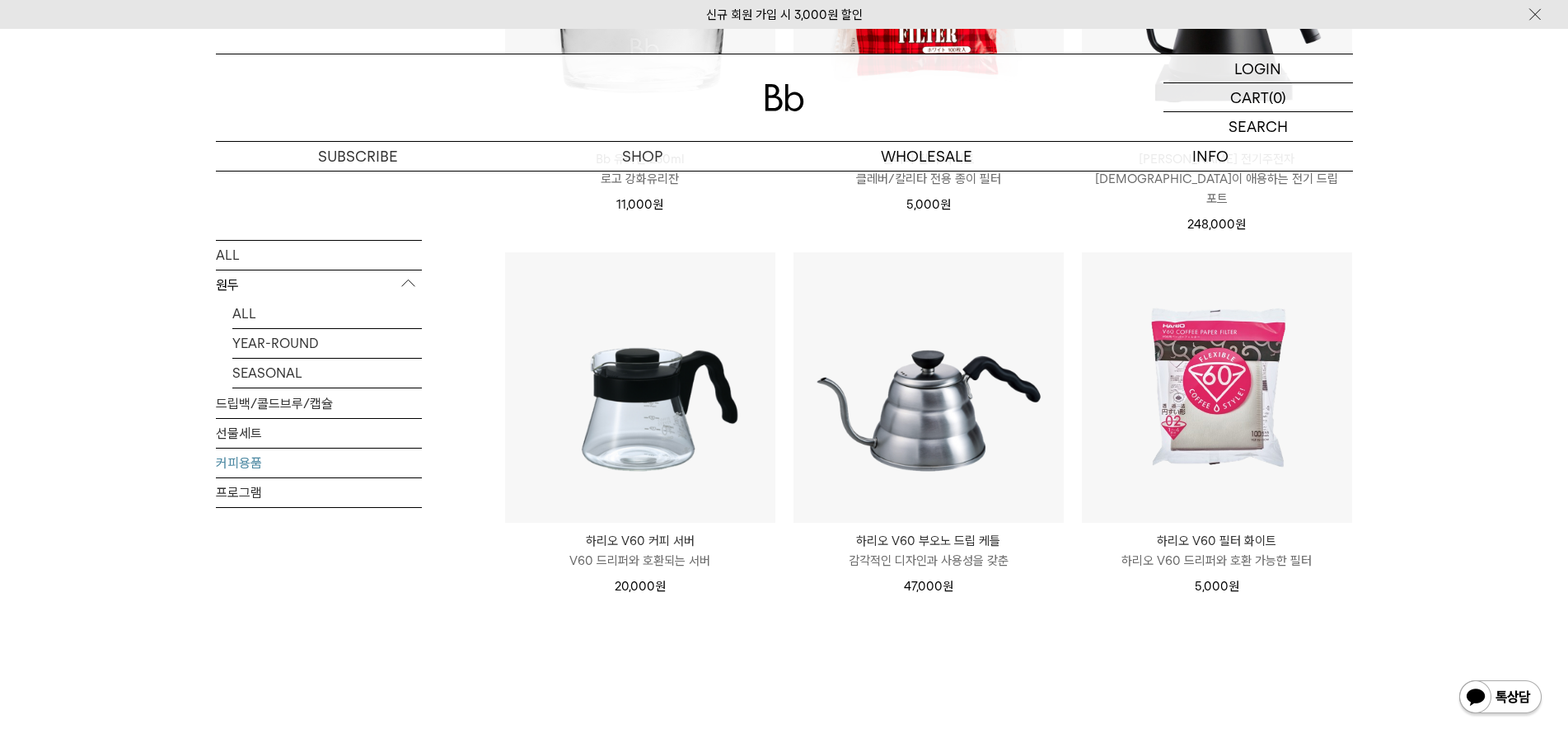
click at [236, 287] on p "원두" at bounding box center [319, 285] width 206 height 29
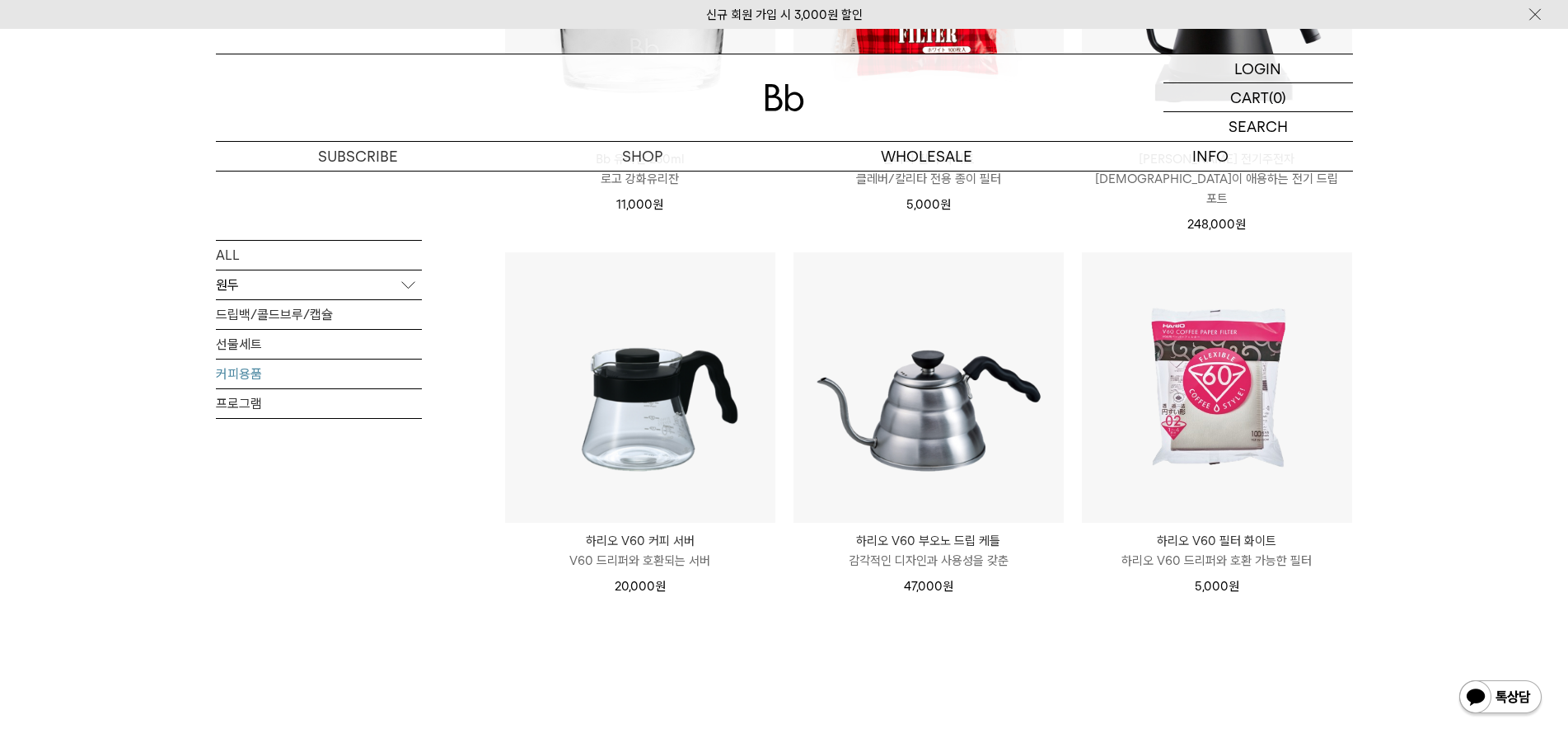
click at [236, 287] on p "원두" at bounding box center [319, 285] width 206 height 29
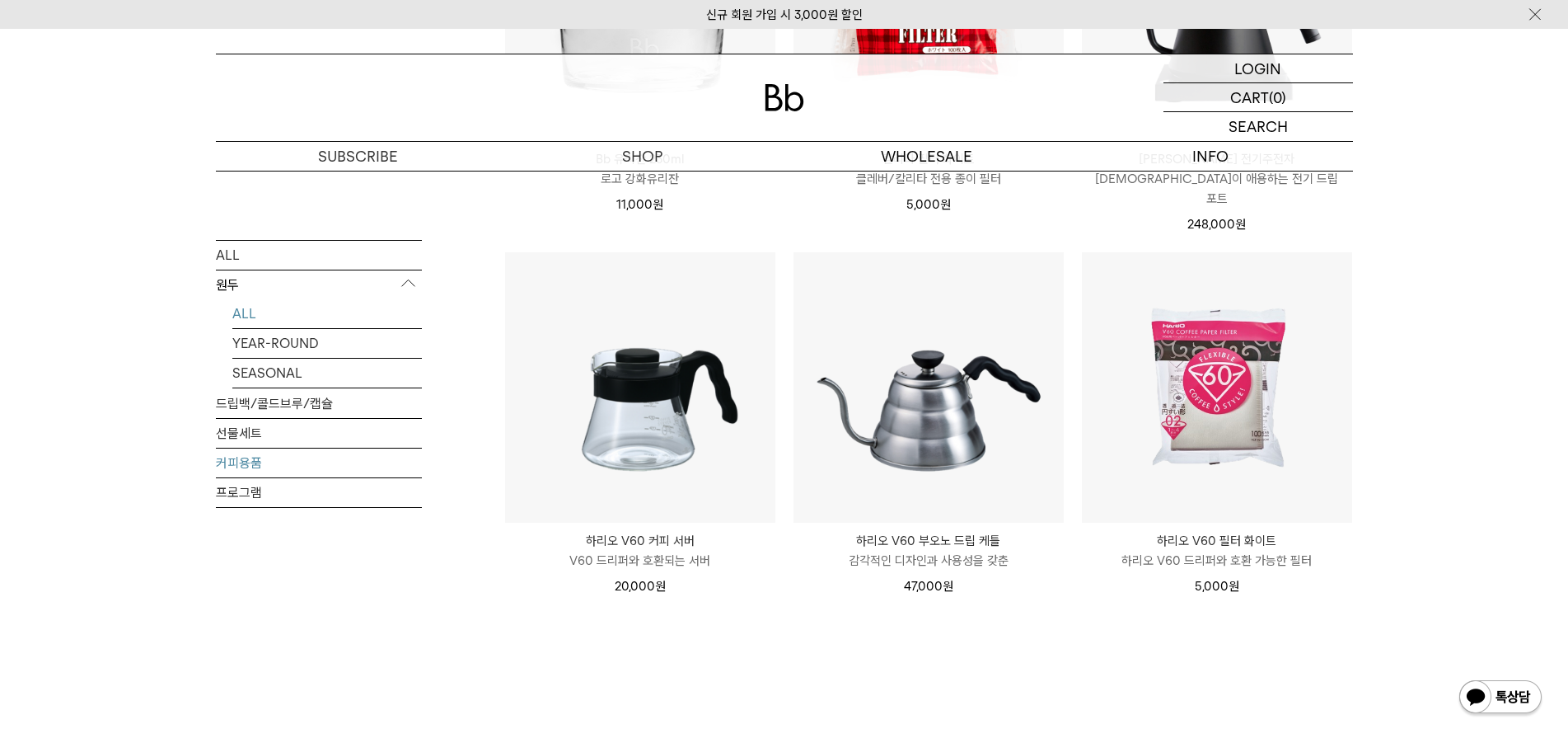
click at [241, 309] on link "ALL" at bounding box center [327, 312] width 189 height 28
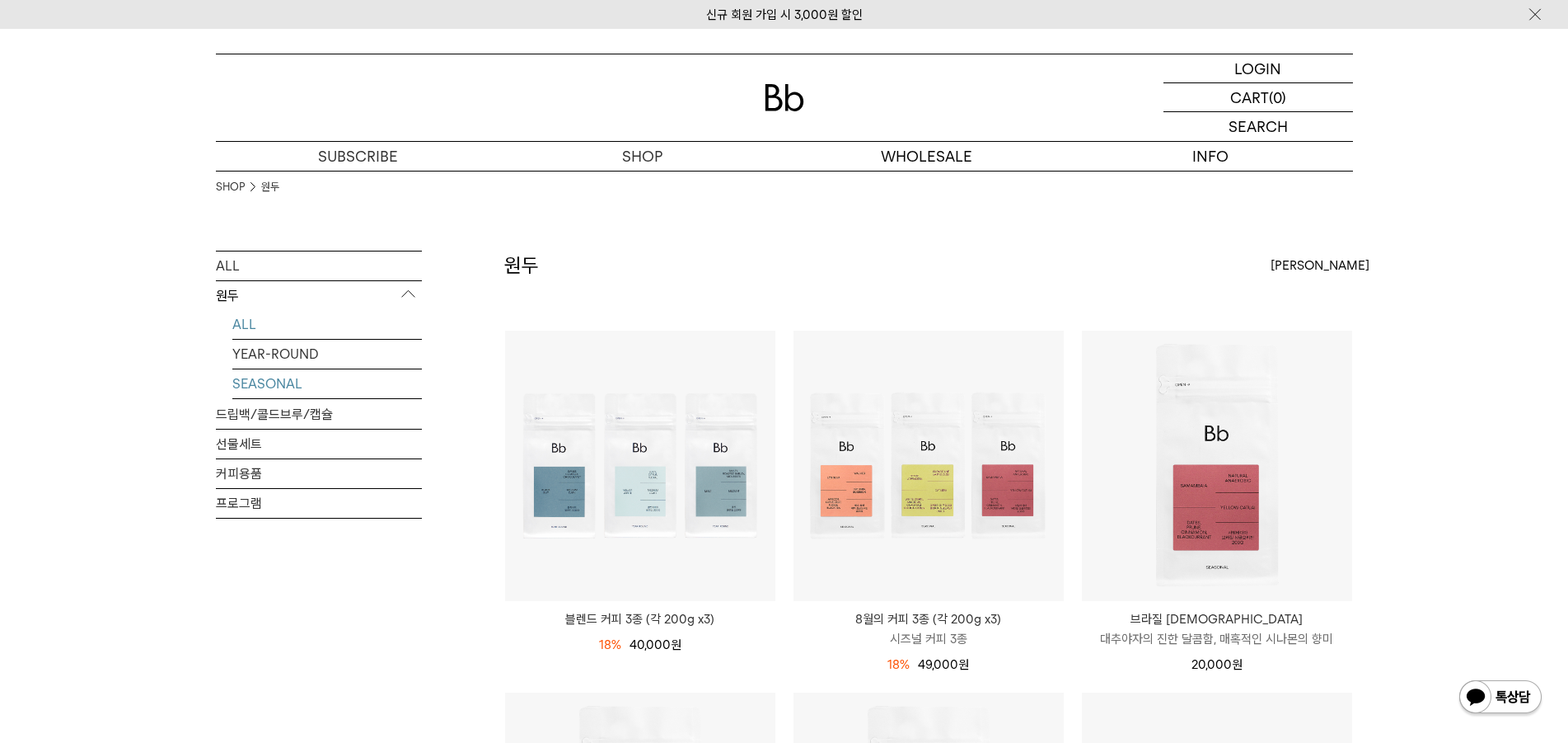
click at [275, 383] on link "SEASONAL" at bounding box center [327, 383] width 189 height 28
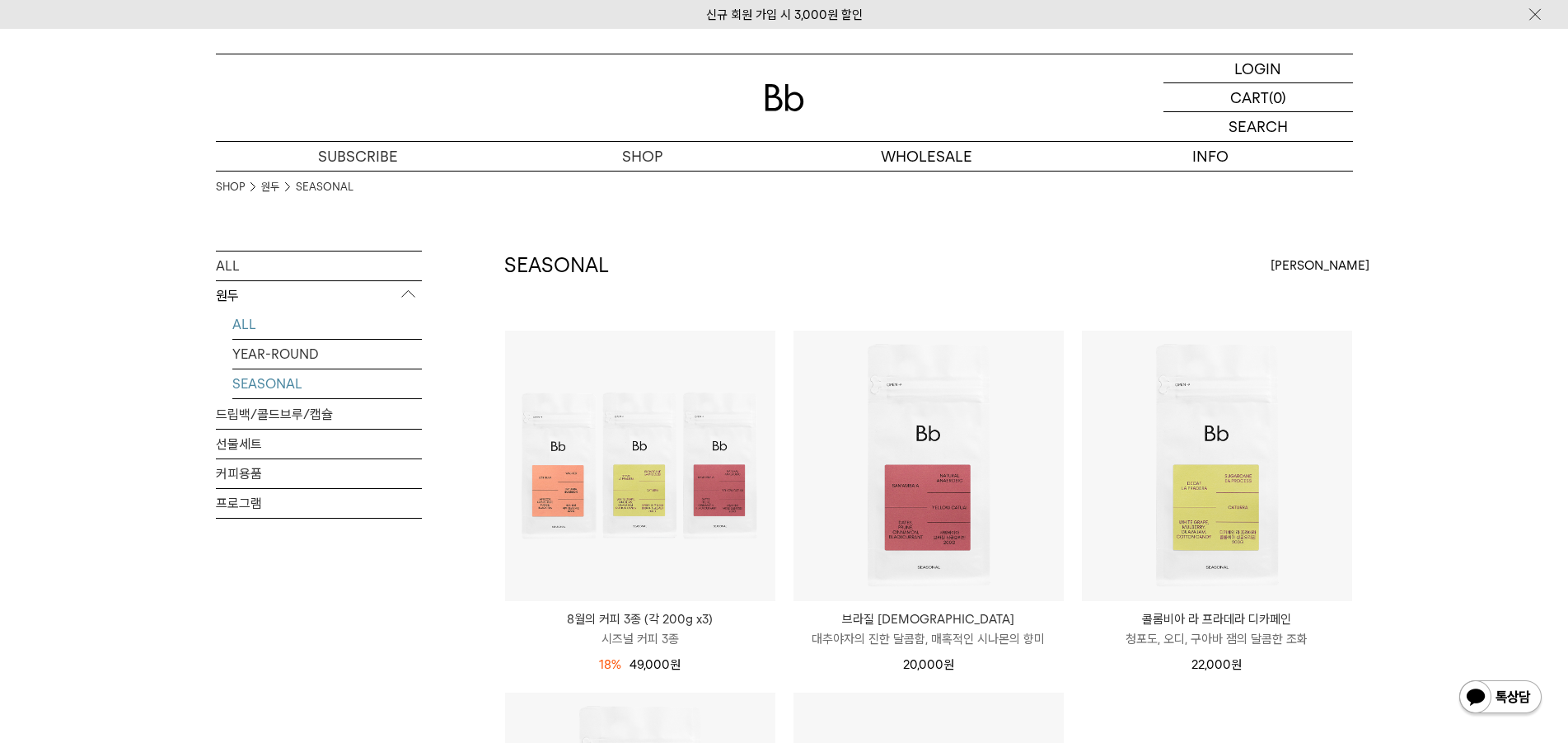
click at [239, 323] on link "ALL" at bounding box center [327, 324] width 189 height 28
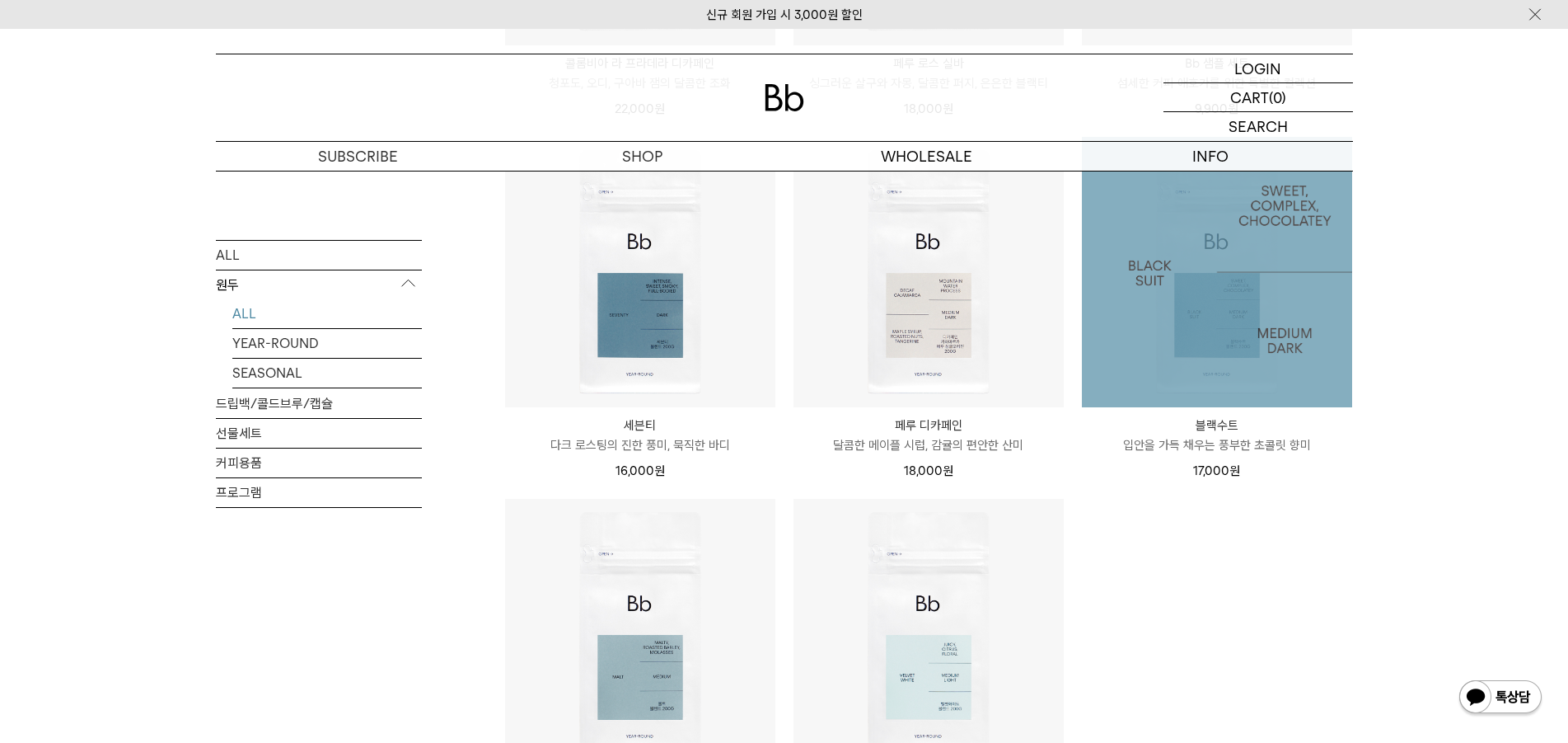
scroll to position [771, 0]
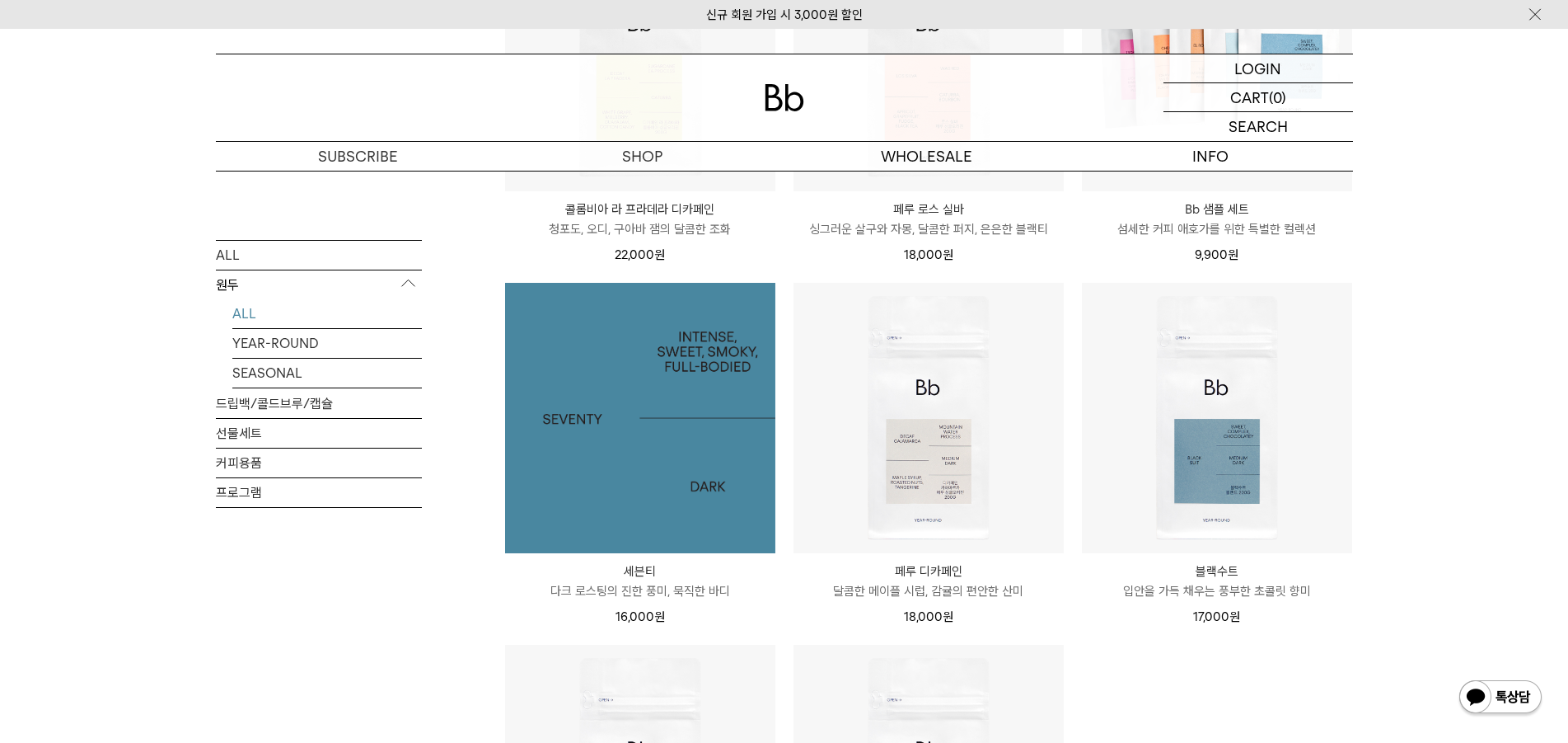
click at [714, 420] on img at bounding box center [640, 418] width 270 height 270
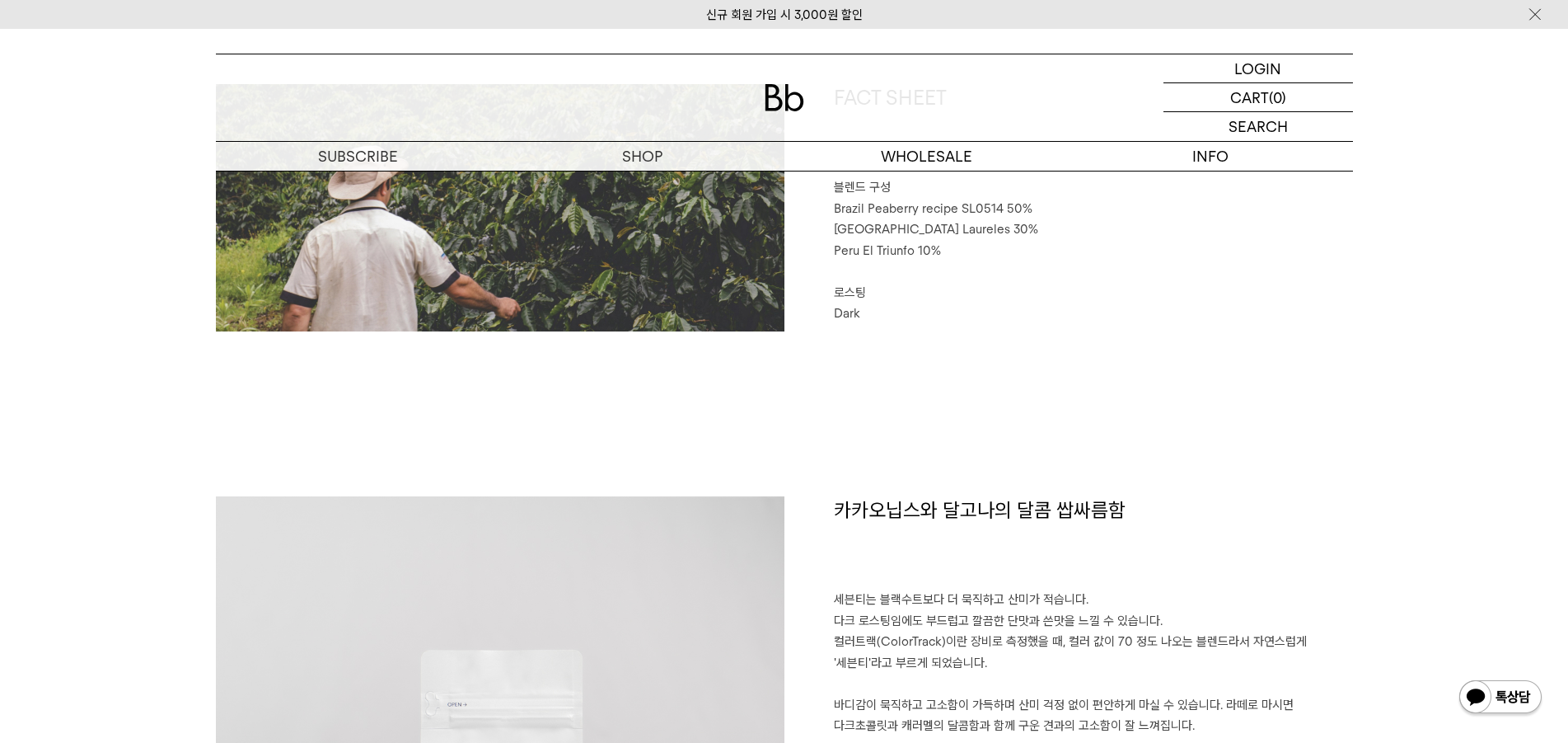
scroll to position [825, 0]
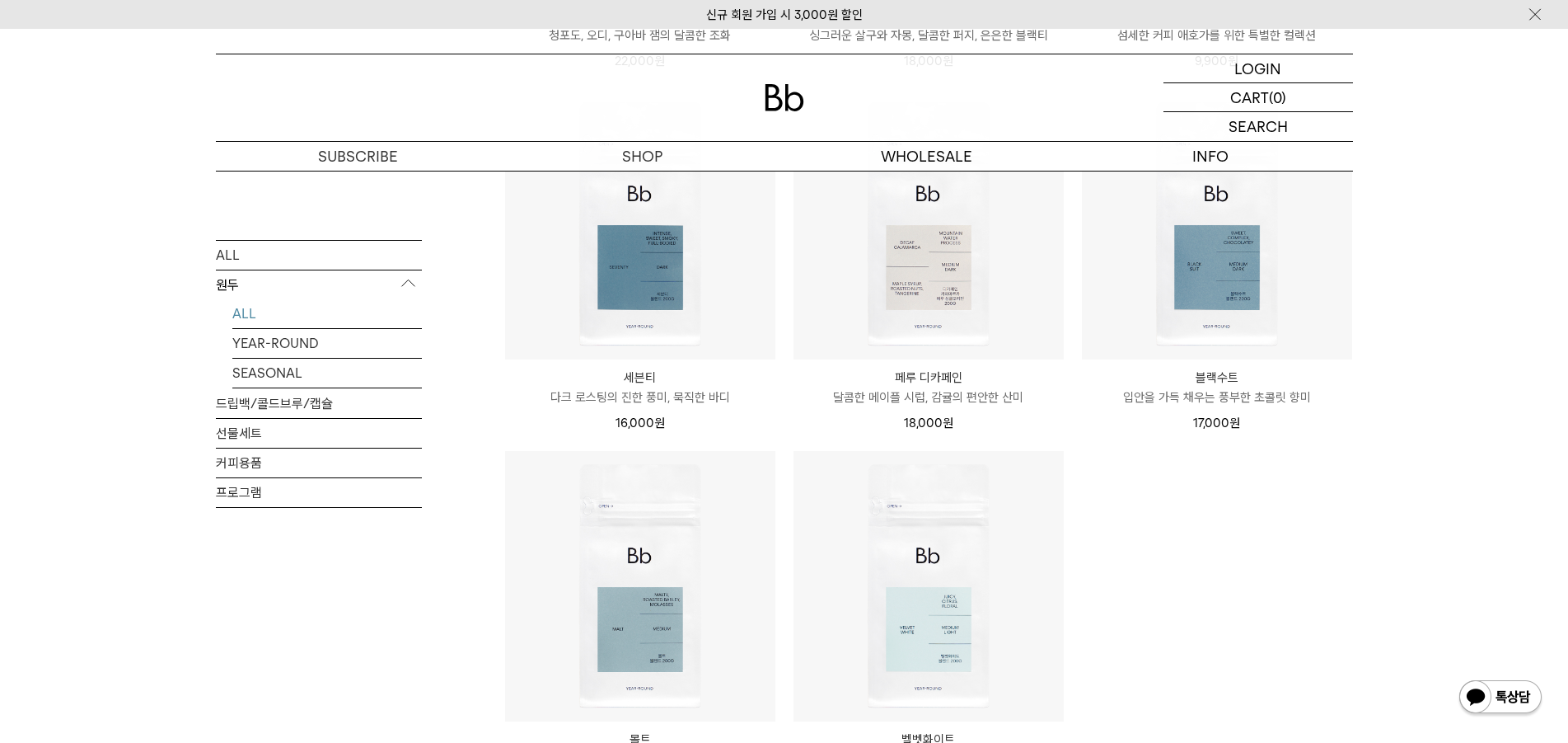
scroll to position [937, 0]
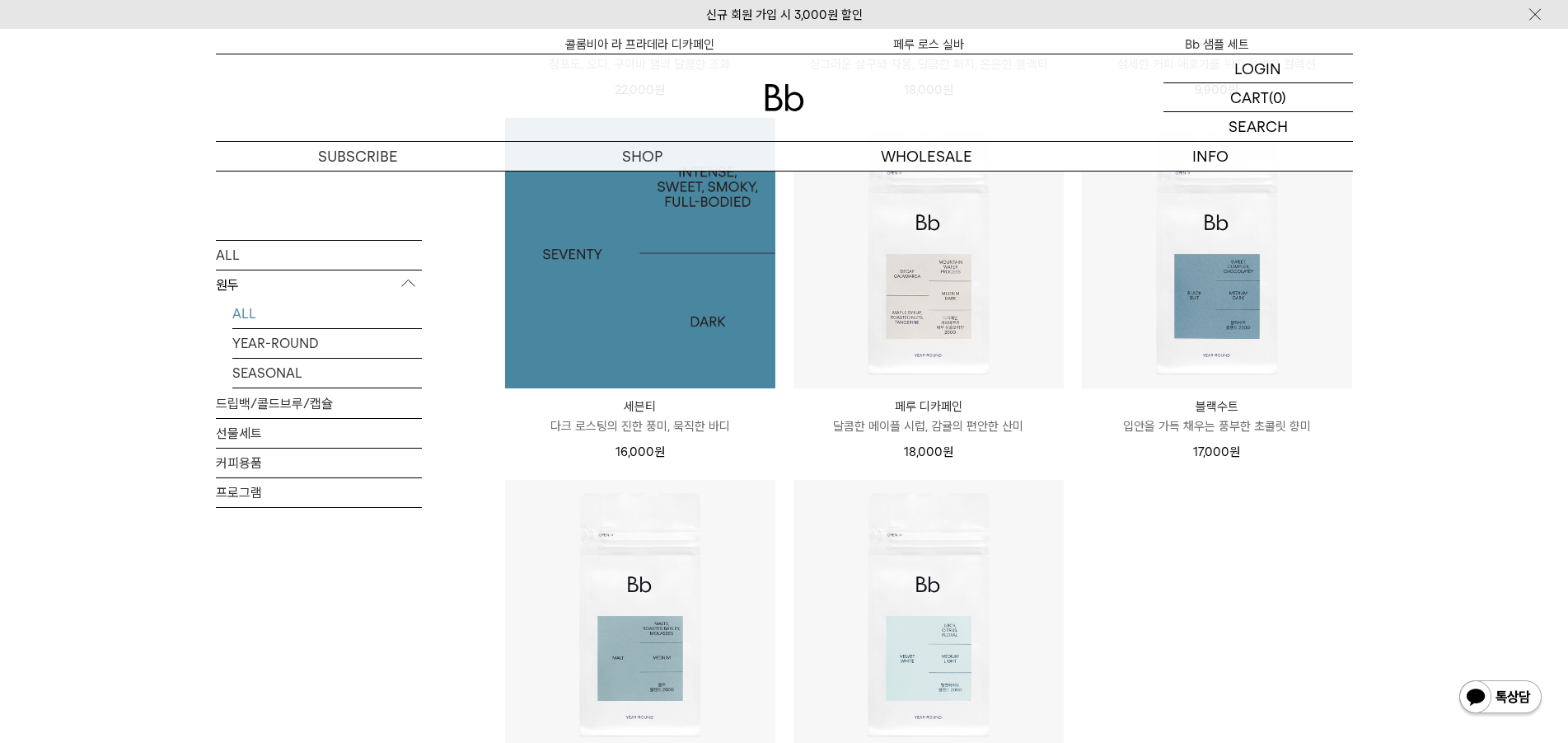
click at [676, 322] on img at bounding box center [640, 253] width 270 height 270
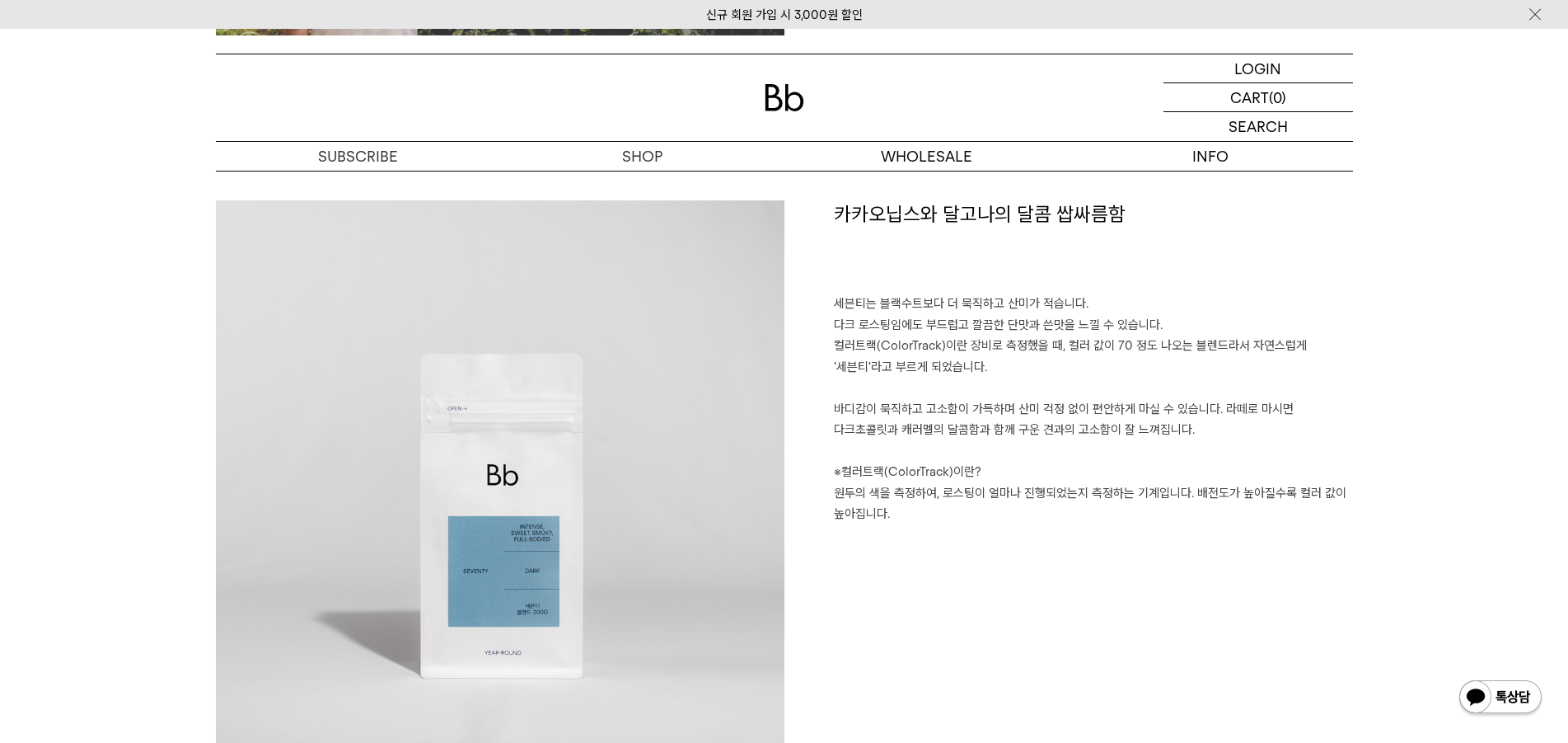
scroll to position [1154, 0]
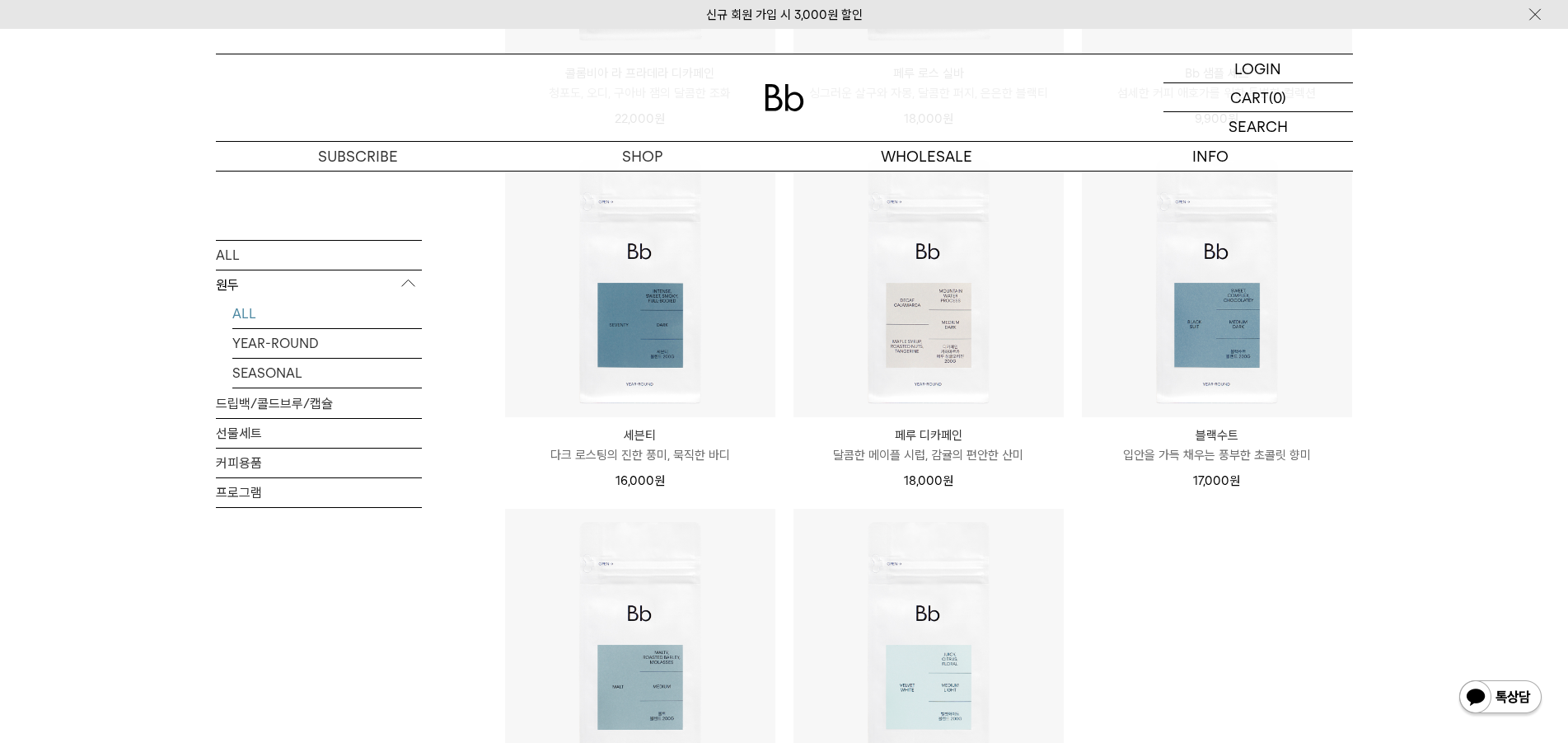
scroll to position [937, 0]
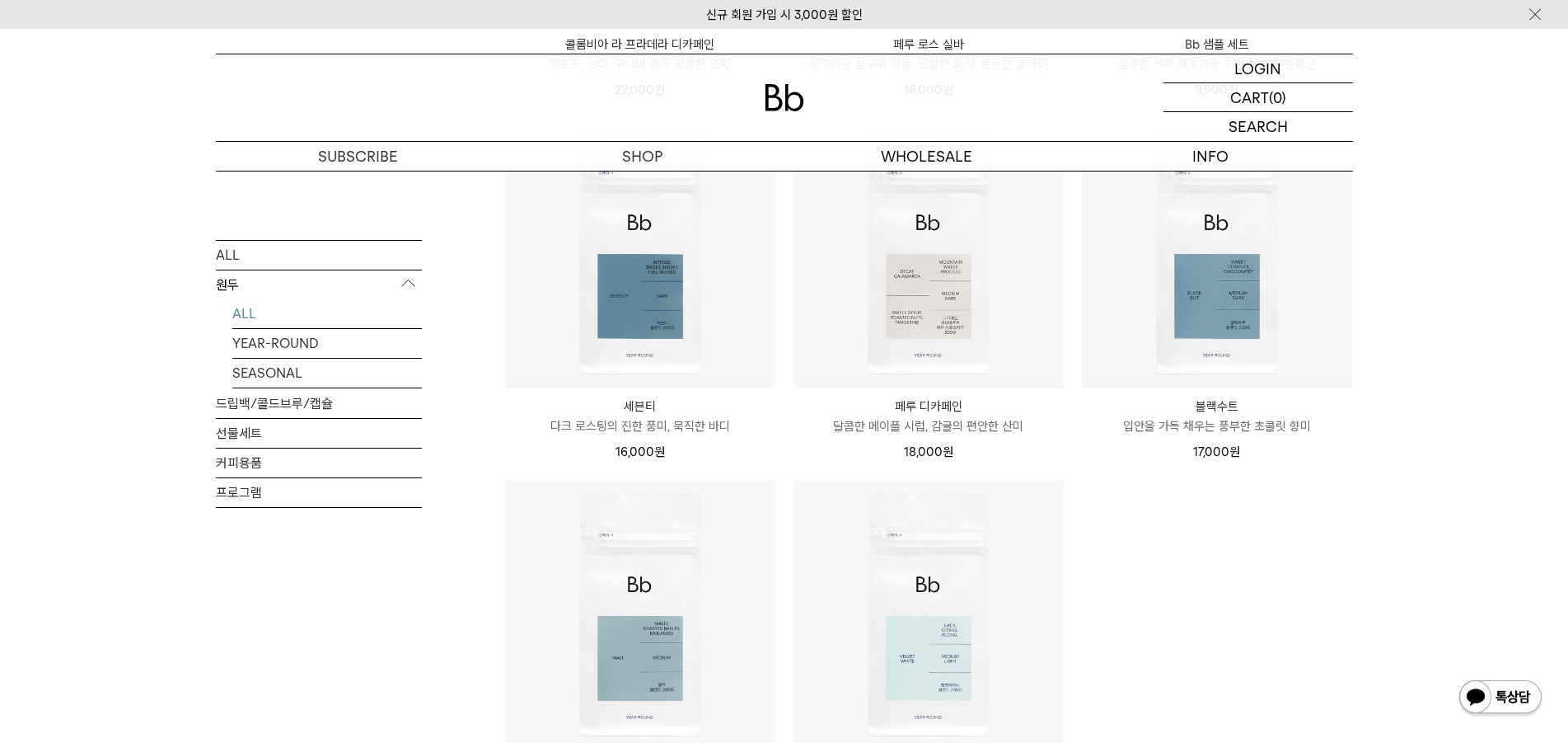
click at [1211, 406] on p "블랙수트" at bounding box center [1217, 407] width 270 height 20
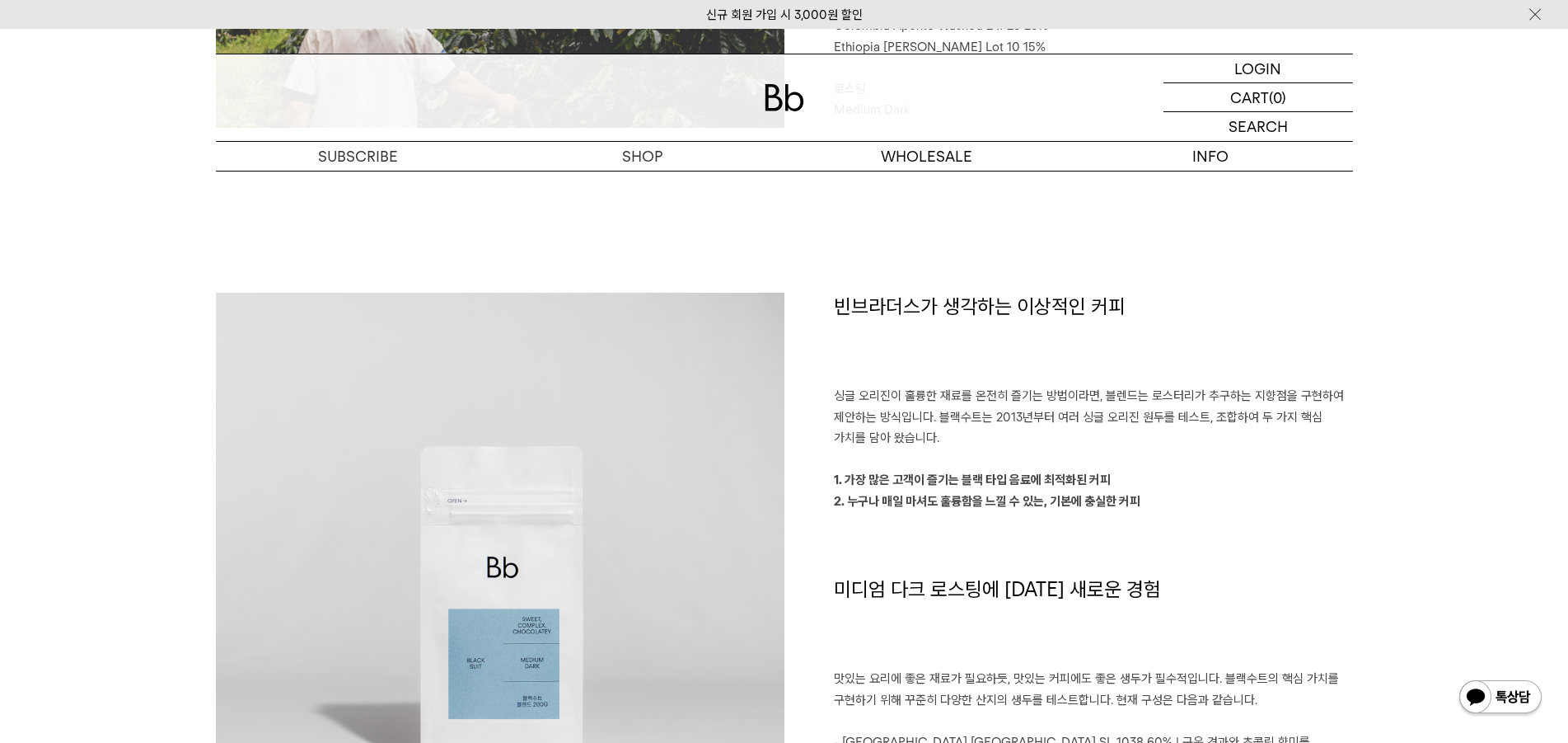
scroll to position [1072, 0]
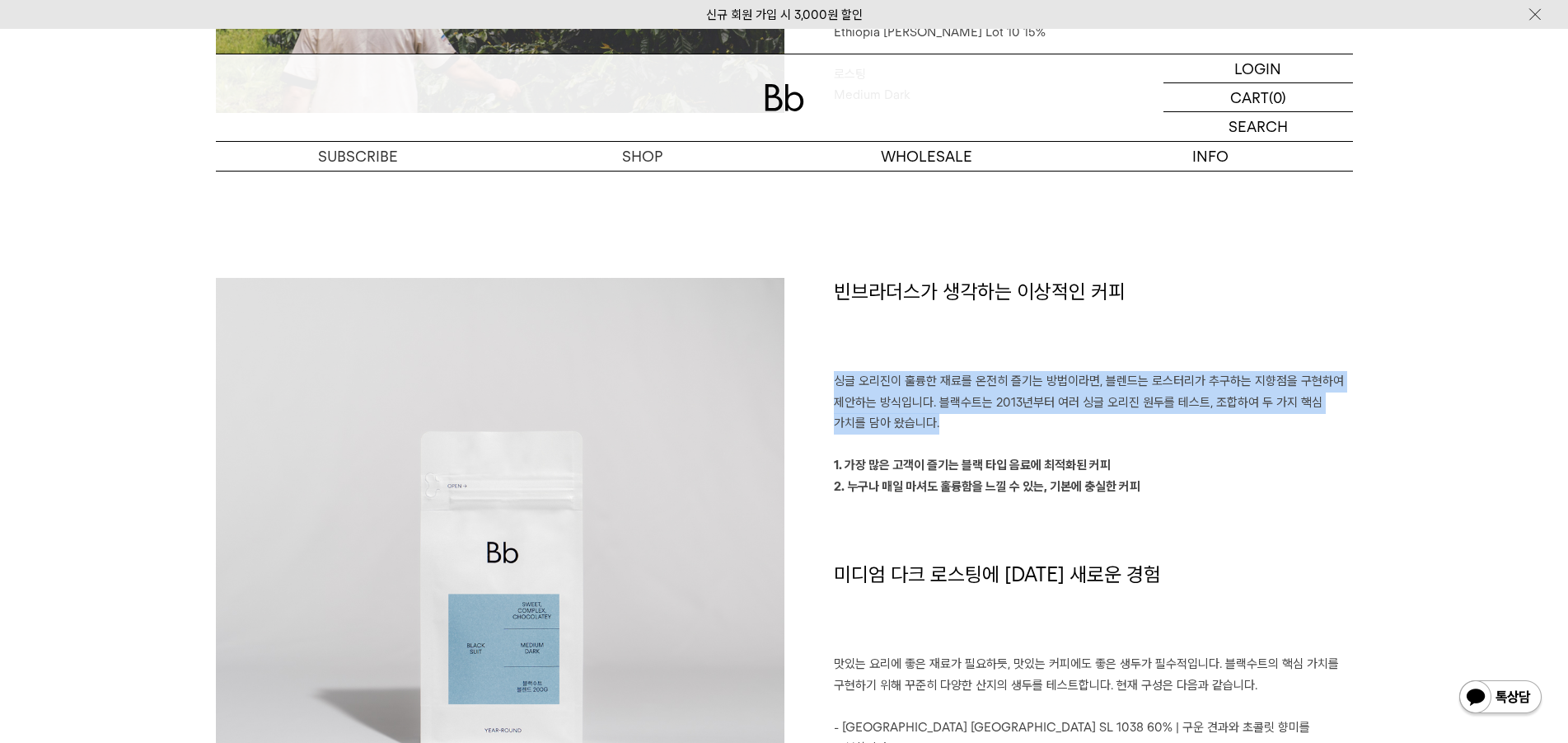
drag, startPoint x: 827, startPoint y: 375, endPoint x: 1278, endPoint y: 416, distance: 452.9
click at [1278, 416] on div "빈브라더스가 생각하는 이상적인 커피 싱글 오리진이 훌륭한 재료를 온전히 즐기는 방법이라면, 블렌드는 로스터리가 추구하는 지향점을 구현하여 제안…" at bounding box center [1069, 582] width 568 height 608
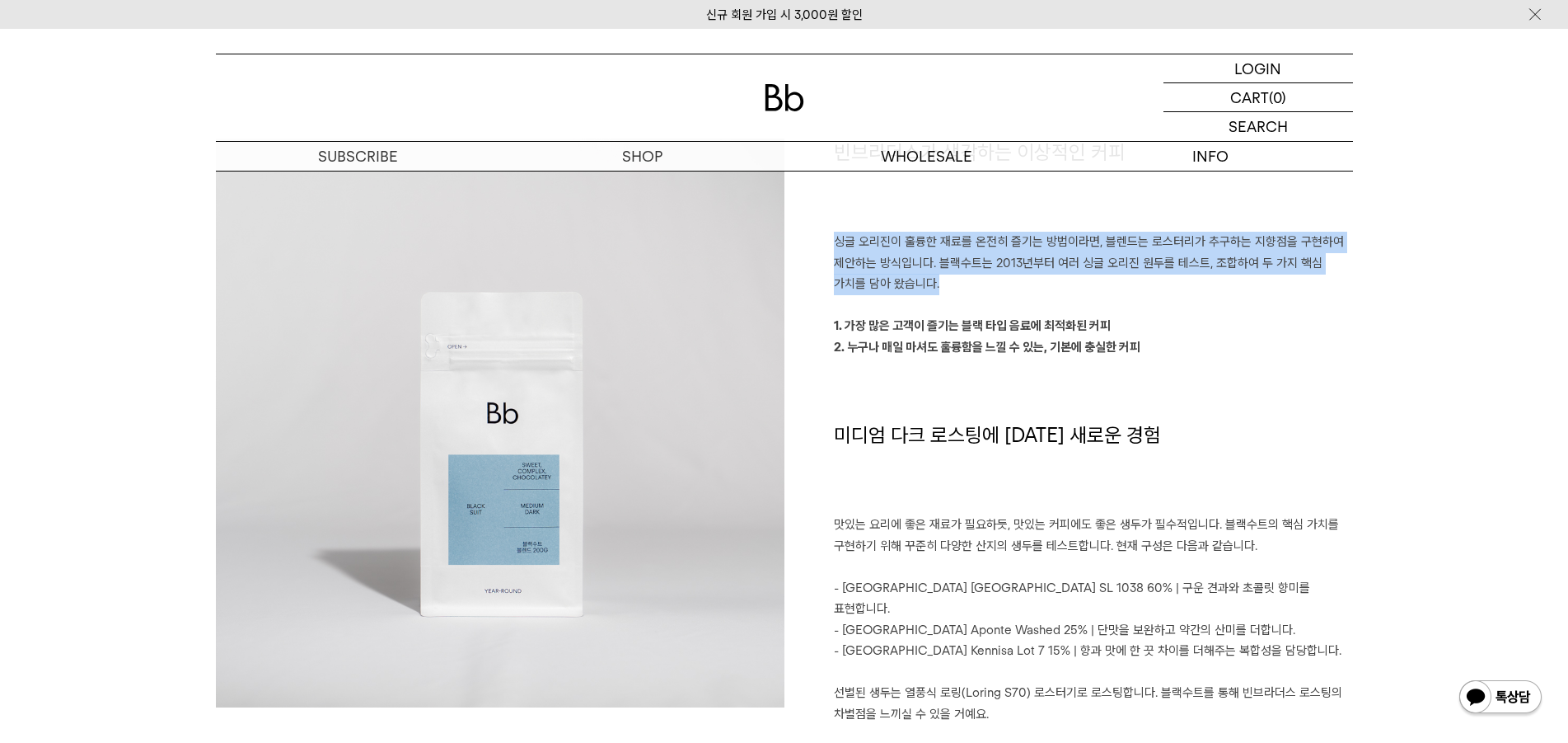
scroll to position [1236, 0]
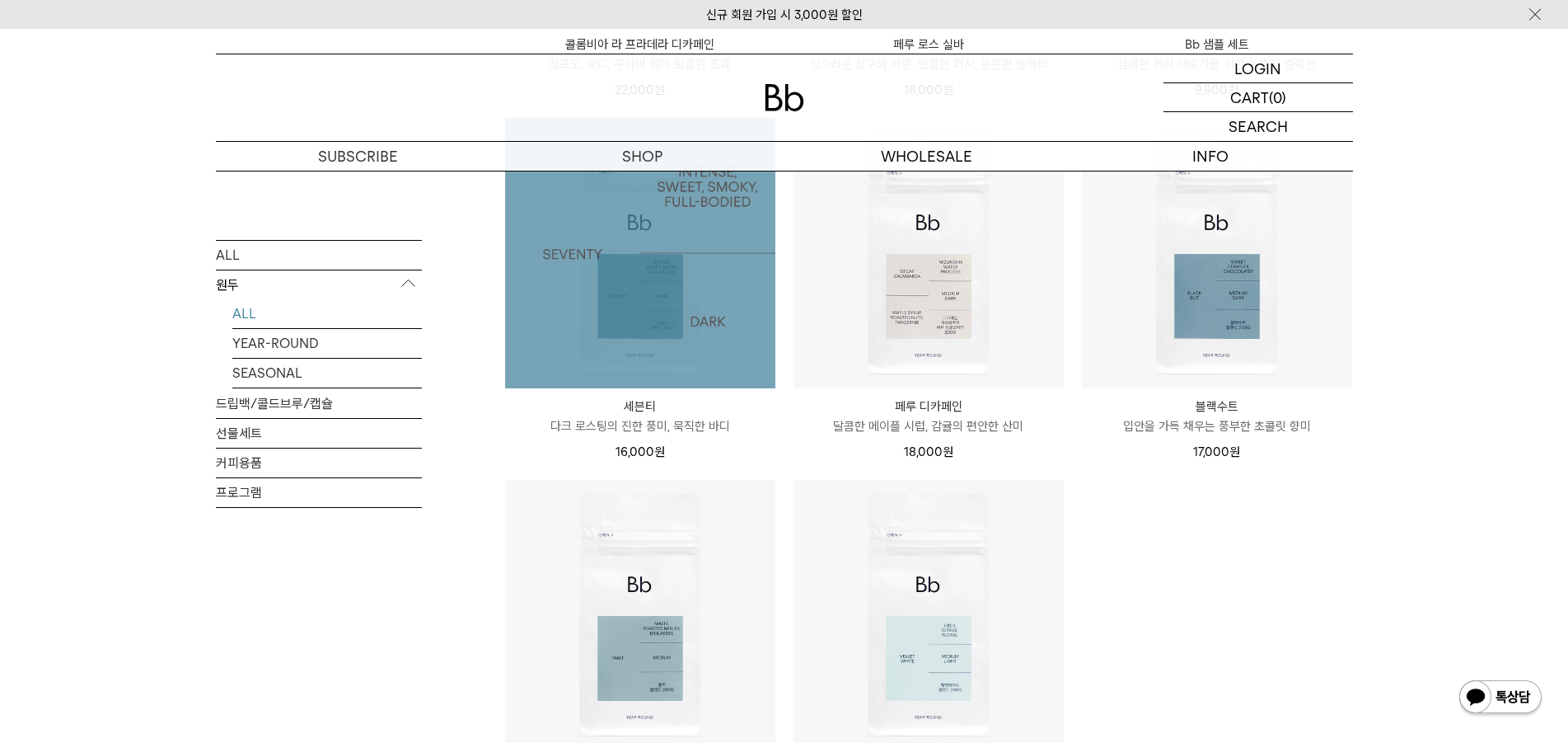
click at [673, 307] on img at bounding box center [640, 253] width 270 height 270
